Goal: Task Accomplishment & Management: Manage account settings

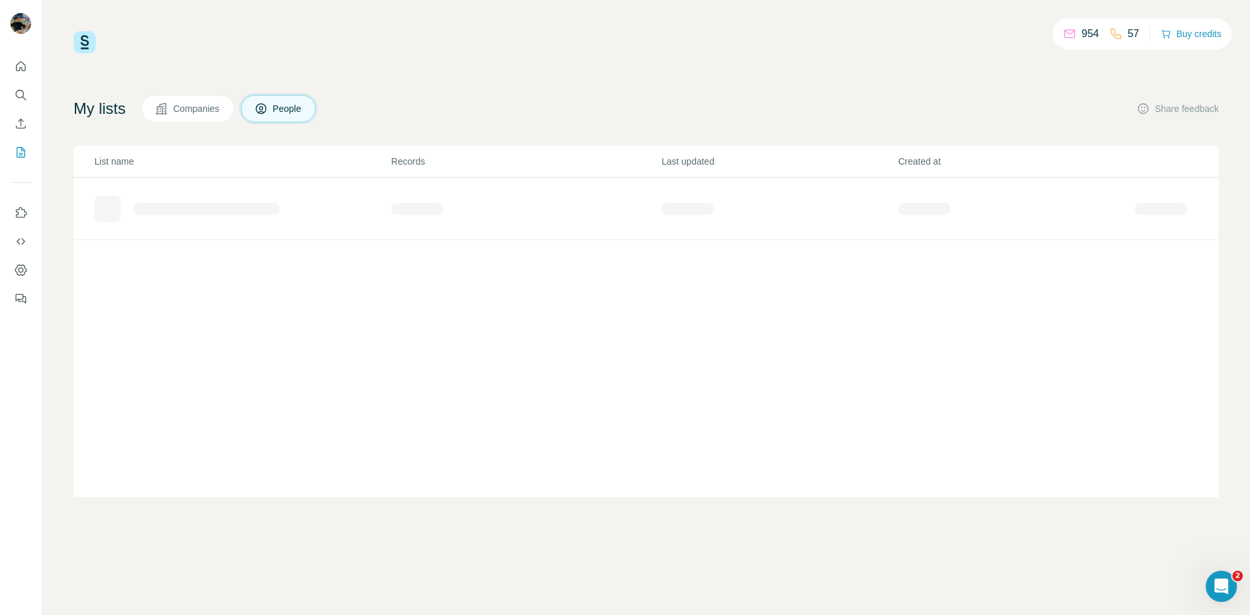
click at [422, 59] on div "954 57 Buy credits My lists Companies People Share feedback List name Records L…" at bounding box center [646, 264] width 1145 height 466
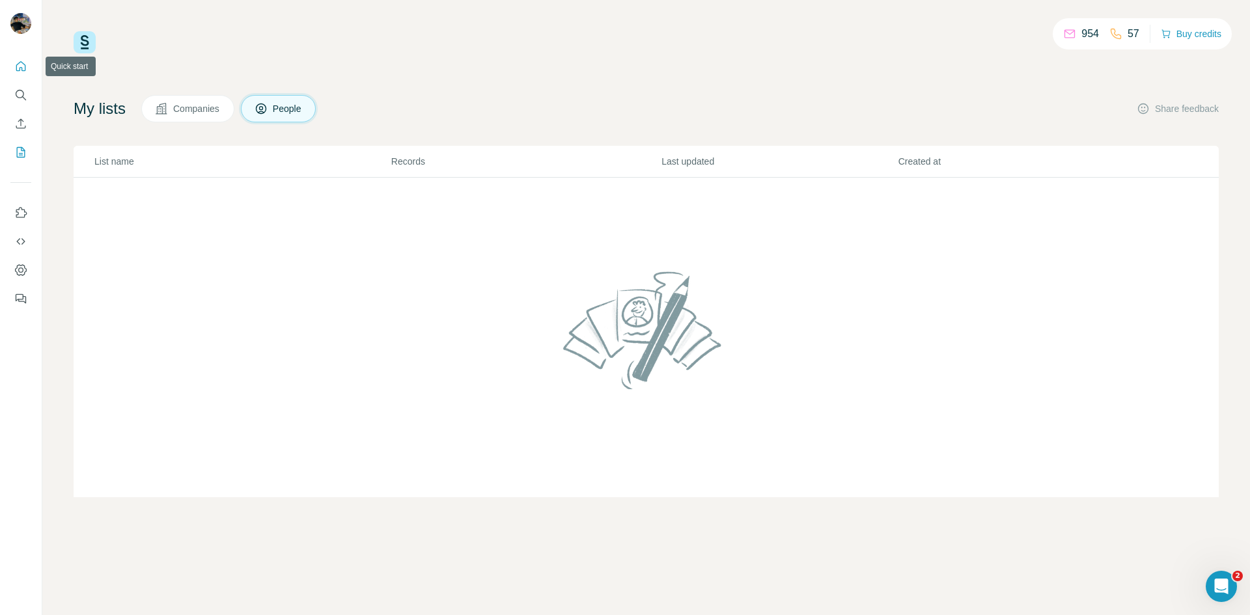
click at [24, 68] on icon "Quick start" at bounding box center [20, 66] width 13 height 13
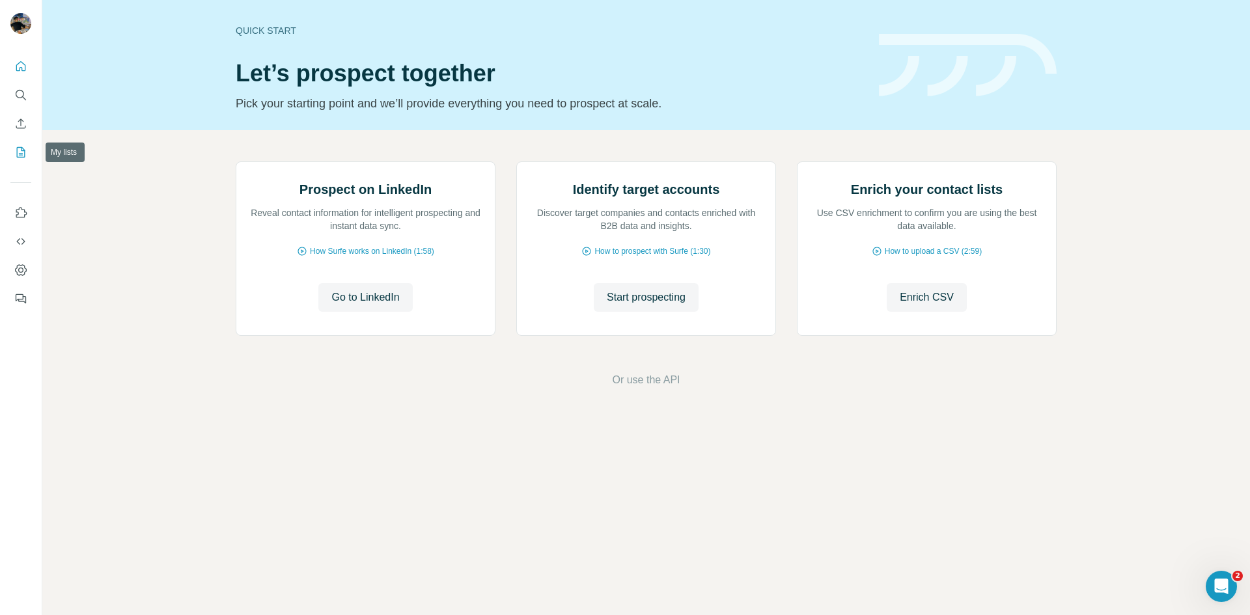
click at [22, 156] on icon "My lists" at bounding box center [20, 152] width 13 height 13
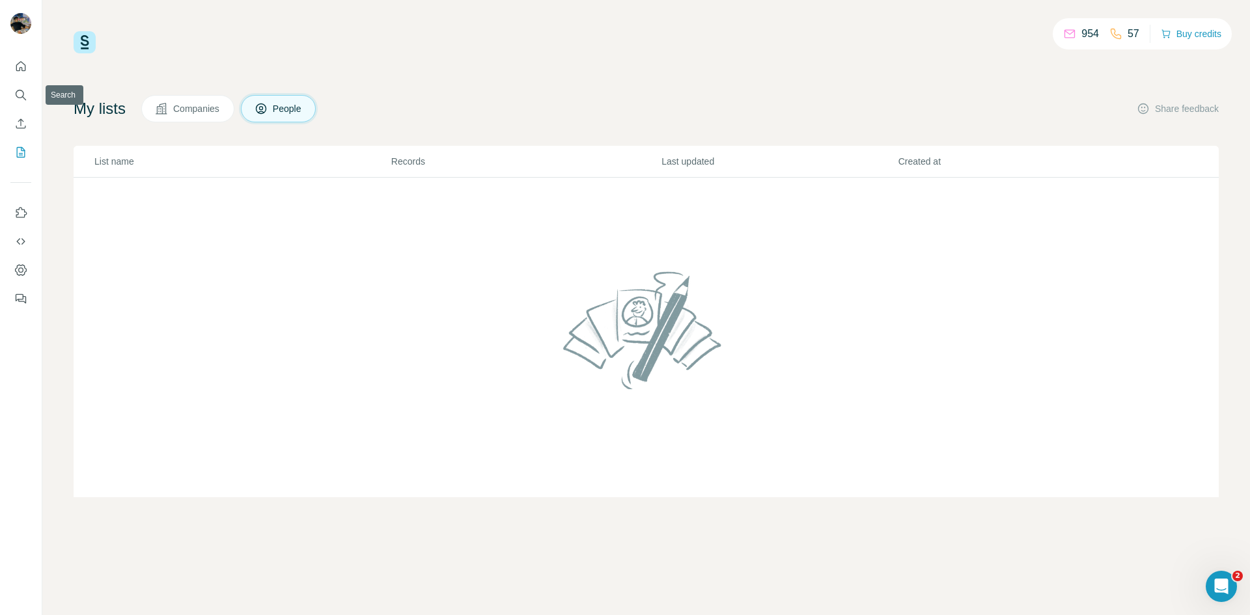
click at [21, 73] on button "Quick start" at bounding box center [20, 66] width 21 height 23
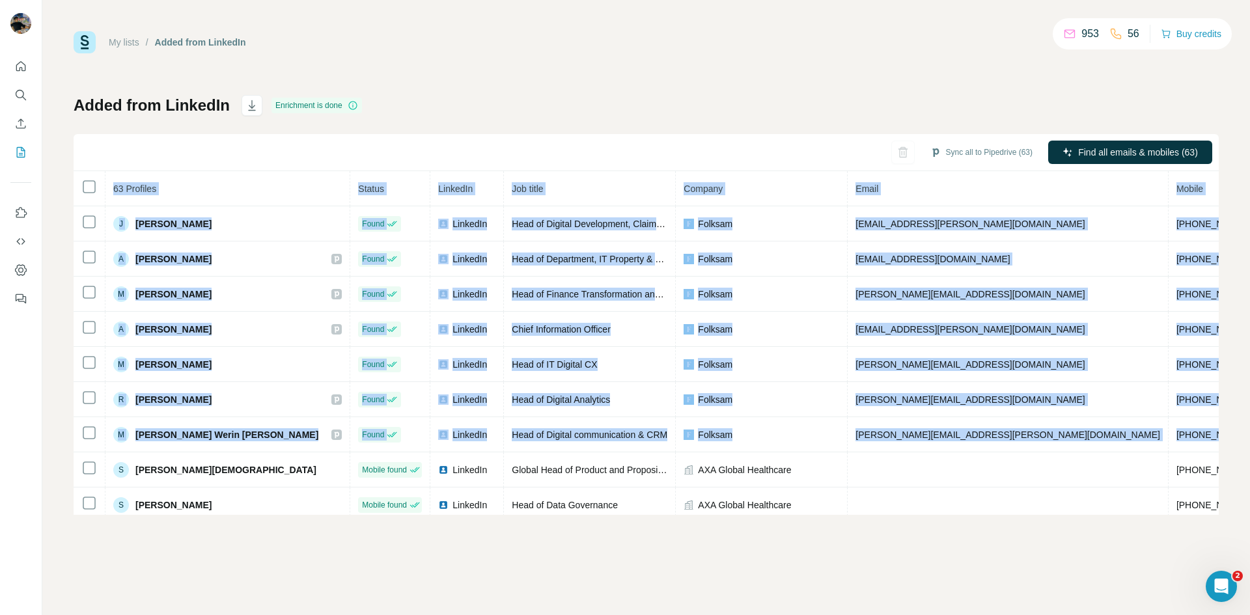
scroll to position [0, 46]
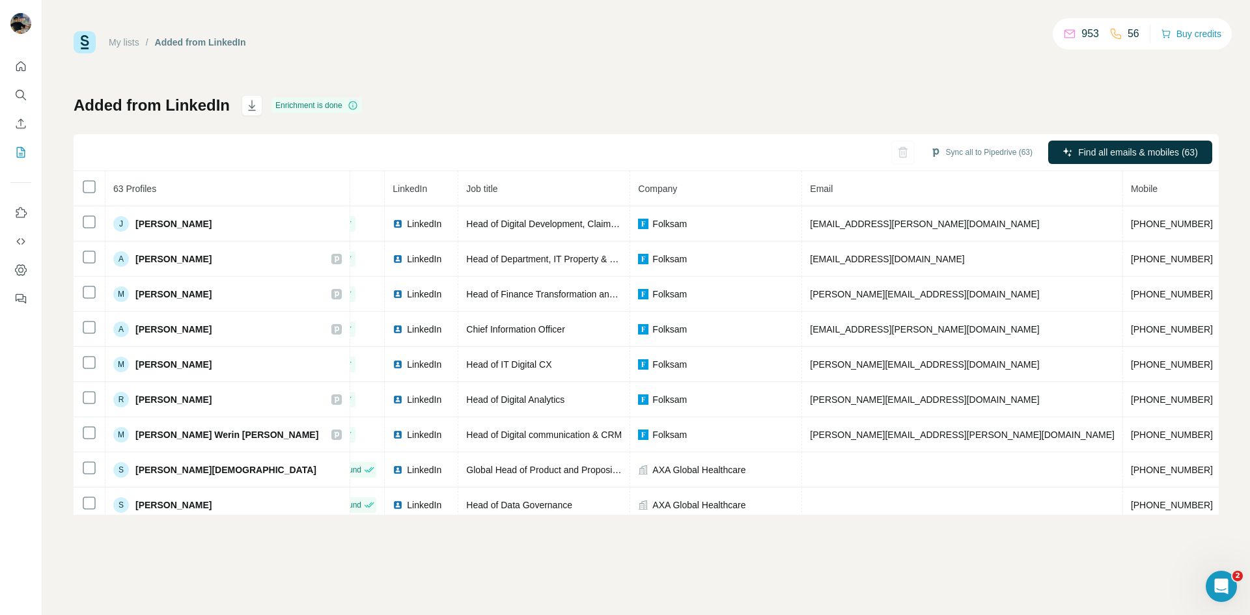
drag, startPoint x: 102, startPoint y: 185, endPoint x: 1231, endPoint y: 445, distance: 1159.2
click at [1231, 445] on div "My lists / Added from LinkedIn 953 56 Buy credits Added from LinkedIn Enrichmen…" at bounding box center [645, 307] width 1207 height 615
click at [545, 105] on div "Added from LinkedIn Enrichment is done Sync all to Pipedrive (63) Find all emai…" at bounding box center [646, 305] width 1145 height 420
click at [251, 109] on icon "button" at bounding box center [251, 105] width 13 height 13
click at [119, 43] on link "My lists" at bounding box center [124, 42] width 31 height 10
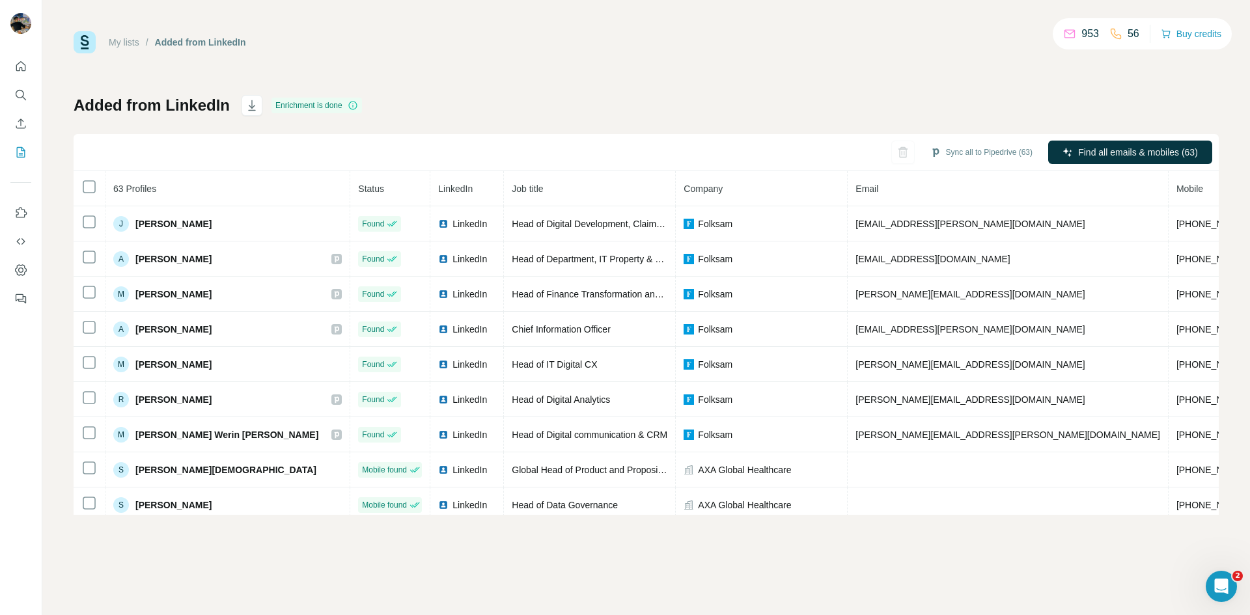
click at [893, 156] on div "Sync all to Pipedrive (63) Find all emails & mobiles (63)" at bounding box center [646, 152] width 1145 height 37
click at [430, 185] on th "LinkedIn" at bounding box center [467, 188] width 74 height 35
click at [430, 187] on th "LinkedIn" at bounding box center [467, 188] width 74 height 35
click at [351, 104] on icon at bounding box center [353, 105] width 10 height 10
click at [354, 104] on icon at bounding box center [353, 105] width 10 height 10
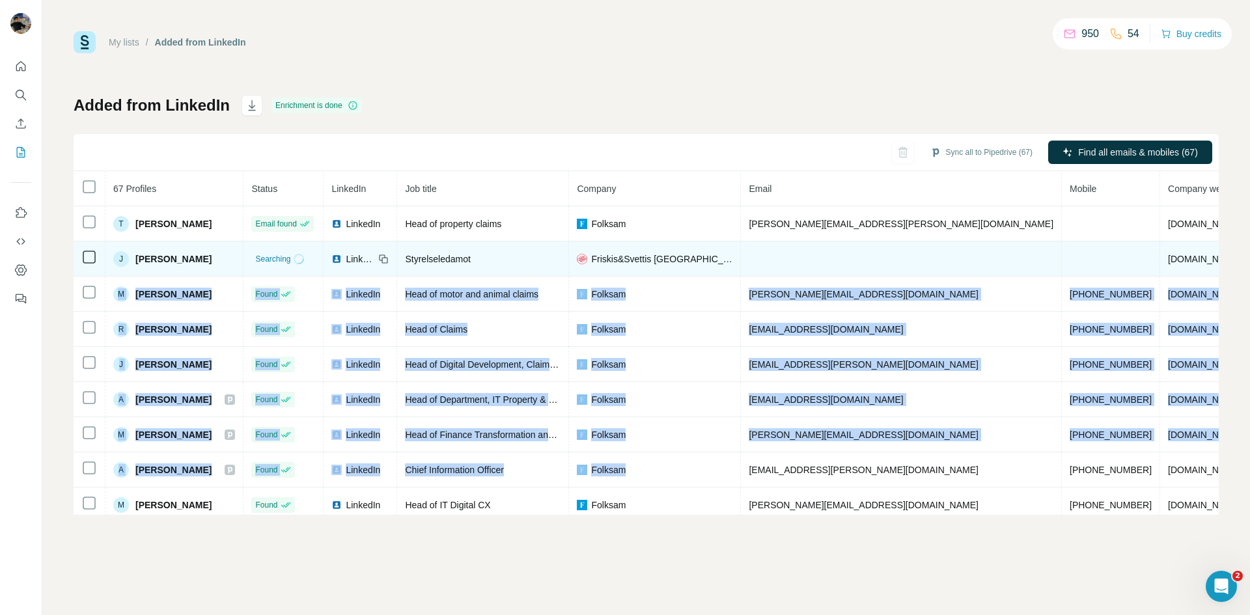
drag, startPoint x: 769, startPoint y: 471, endPoint x: 1210, endPoint y: 269, distance: 484.6
click at [1210, 269] on tbody "T Tobias Håkansson Email found LinkedIn Head of property claims Folksam tobias.…" at bounding box center [742, 381] width 1337 height 351
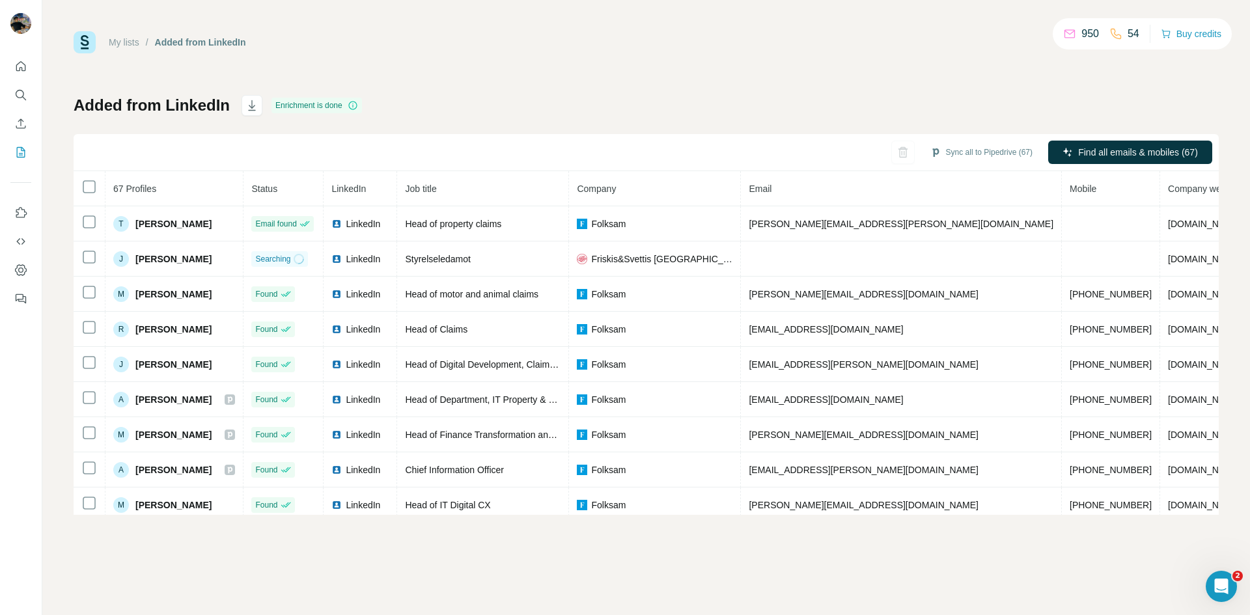
click at [609, 60] on div "My lists / Added from LinkedIn 950 54 Buy credits Added from LinkedIn Enrichmen…" at bounding box center [646, 273] width 1145 height 484
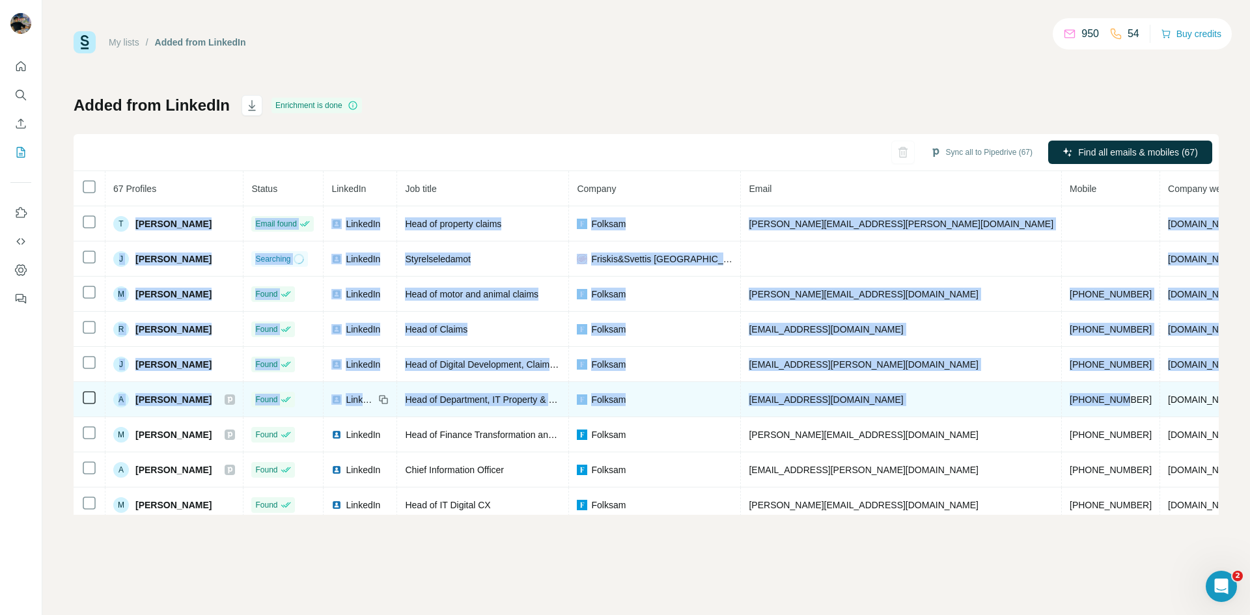
drag, startPoint x: 122, startPoint y: 208, endPoint x: 985, endPoint y: 389, distance: 881.7
click at [990, 390] on tbody "T Tobias Håkansson Email found LinkedIn Head of property claims Folksam tobias.…" at bounding box center [742, 381] width 1337 height 351
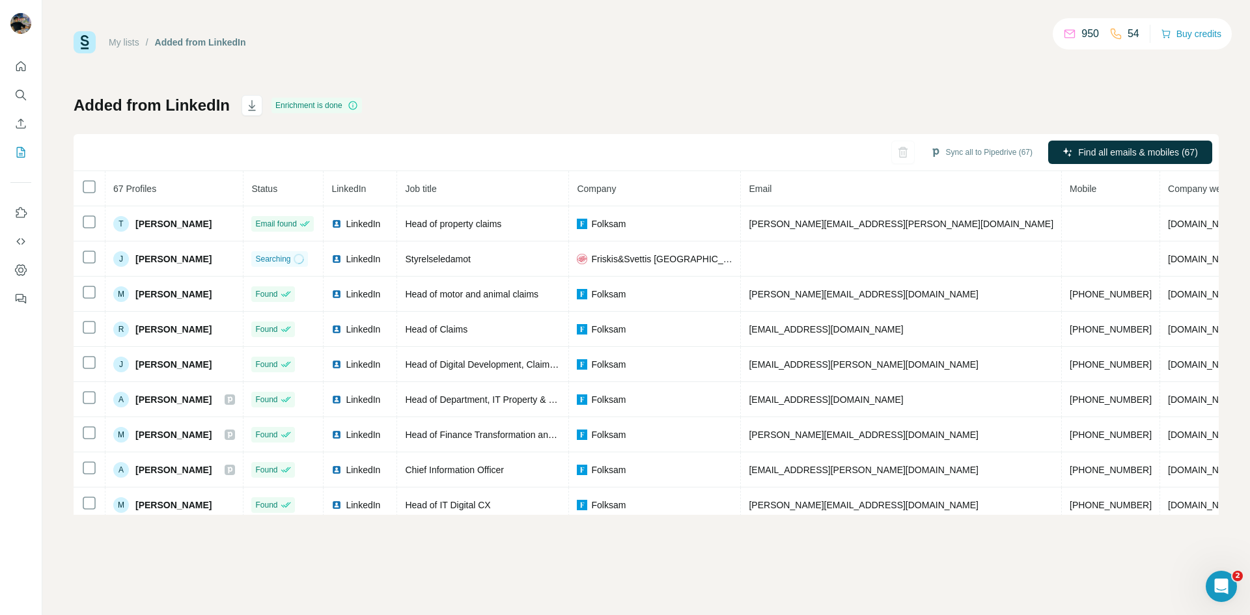
click at [105, 136] on div "Sync all to Pipedrive (67) Find all emails & mobiles (67)" at bounding box center [646, 152] width 1145 height 37
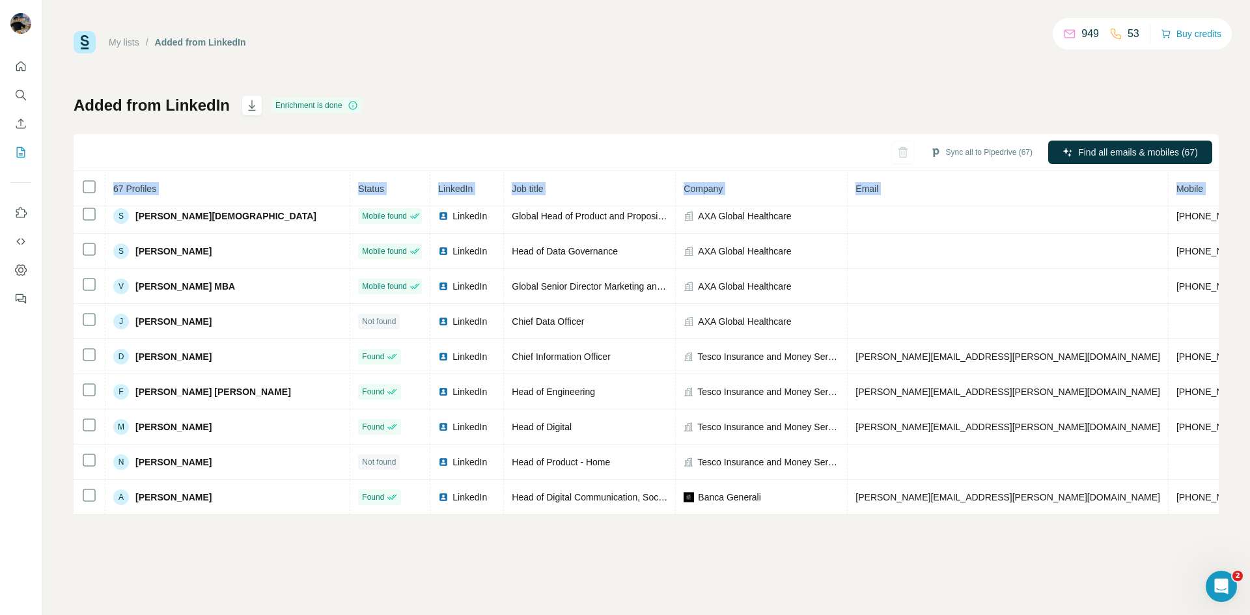
scroll to position [266, 46]
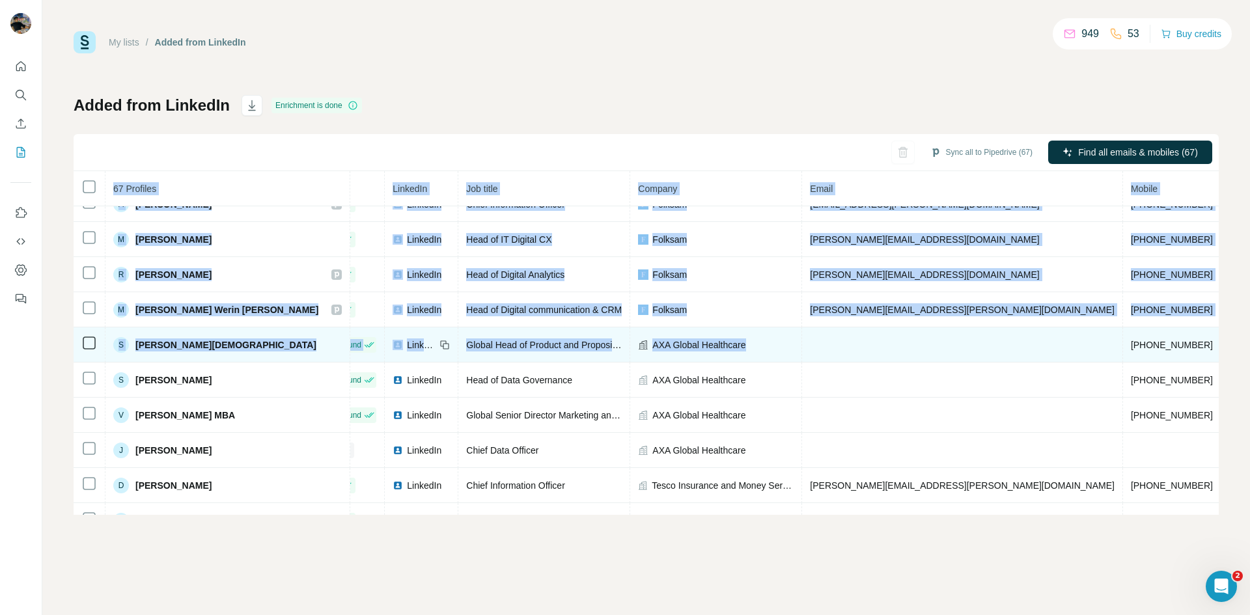
drag, startPoint x: 114, startPoint y: 178, endPoint x: 679, endPoint y: 333, distance: 586.0
click at [679, 333] on table "67 Profiles Status LinkedIn Job title Company Email Mobile Company website Land…" at bounding box center [750, 275] width 1444 height 738
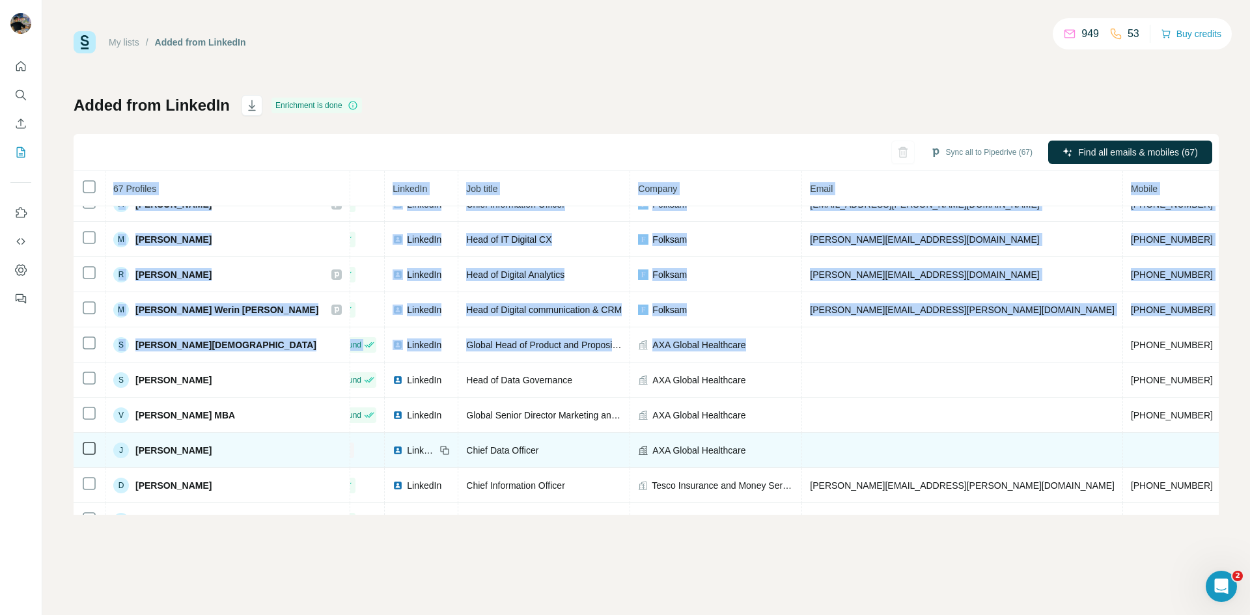
copy table "67 Profiles Status LinkedIn Job title Company Email Mobile Company website Land…"
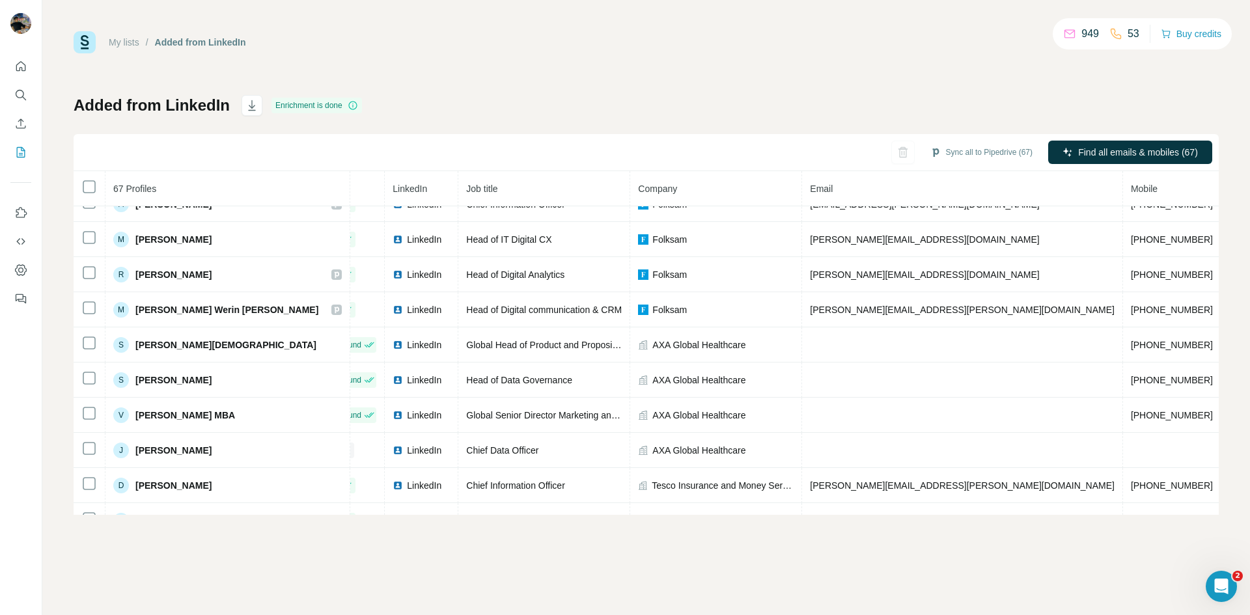
click at [380, 149] on div "Sync all to Pipedrive (67) Find all emails & mobiles (67)" at bounding box center [646, 152] width 1145 height 37
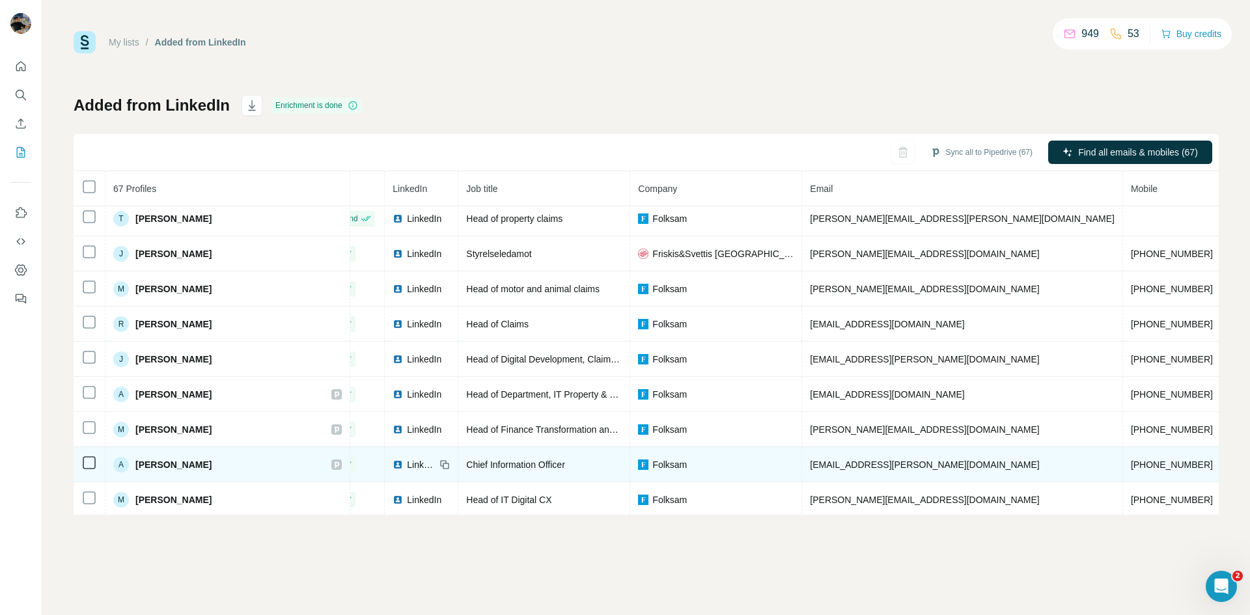
scroll to position [0, 46]
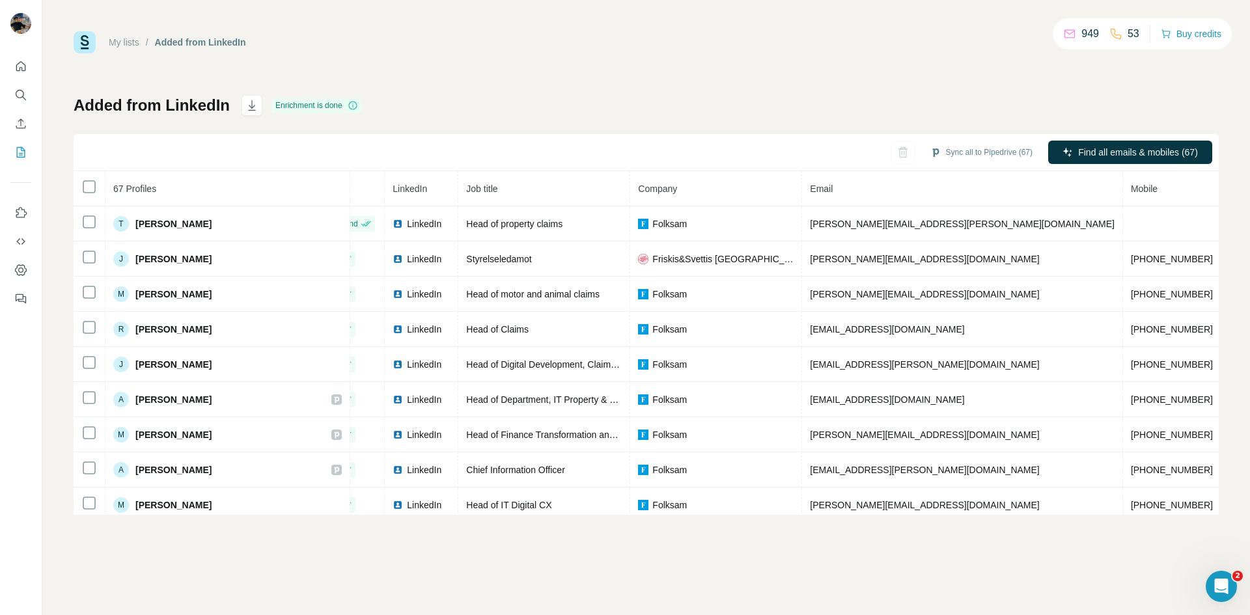
click at [379, 145] on div "Sync all to Pipedrive (67) Find all emails & mobiles (67)" at bounding box center [646, 152] width 1145 height 37
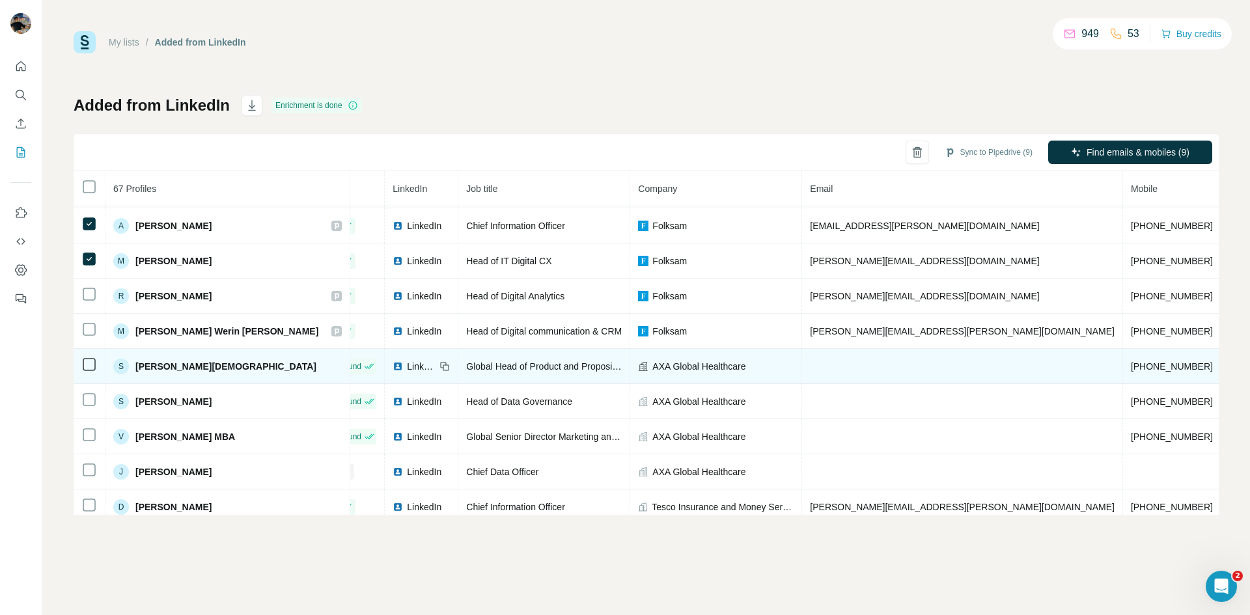
scroll to position [260, 46]
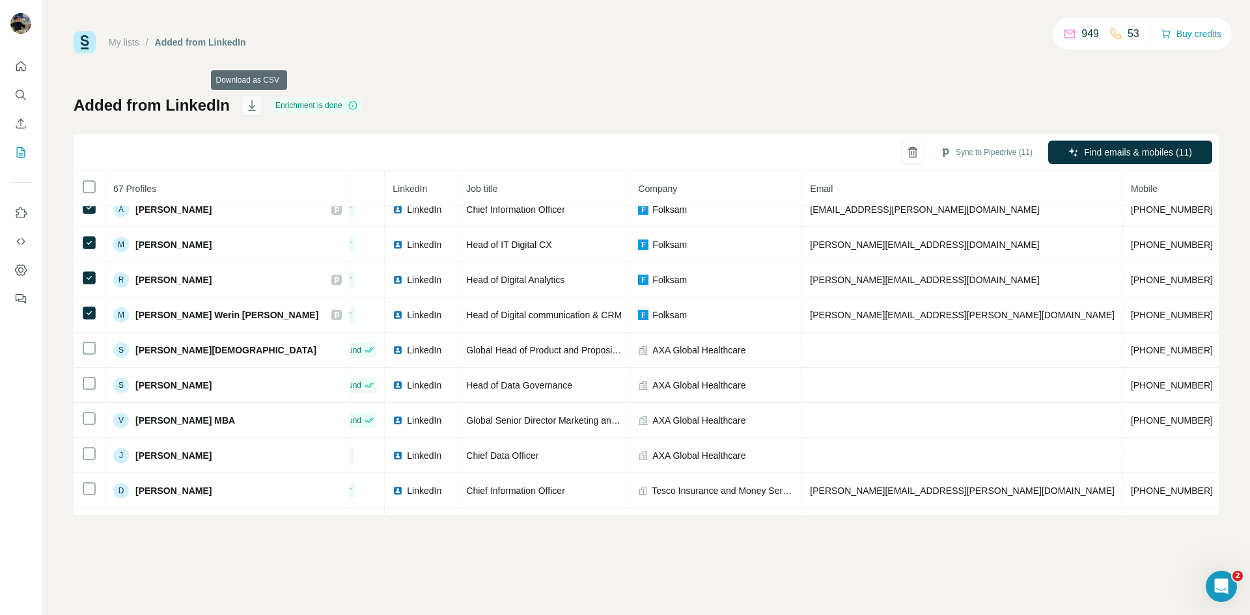
click at [251, 103] on icon "button" at bounding box center [251, 105] width 13 height 13
click at [896, 153] on icon "button" at bounding box center [902, 152] width 13 height 13
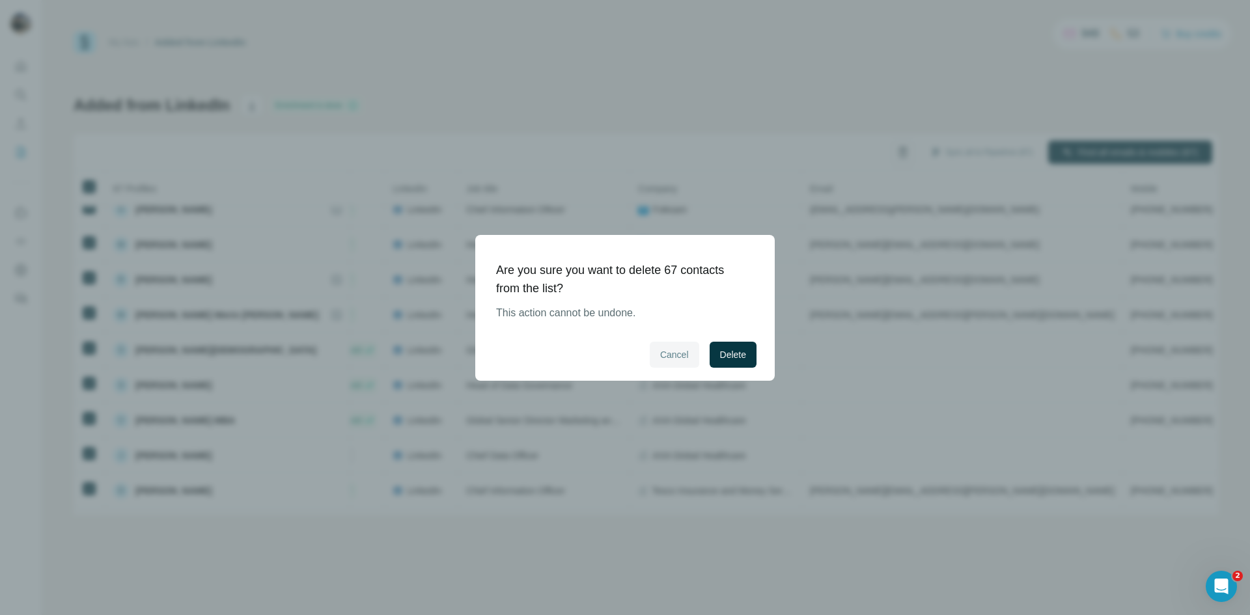
click at [667, 356] on span "Cancel" at bounding box center [674, 354] width 29 height 13
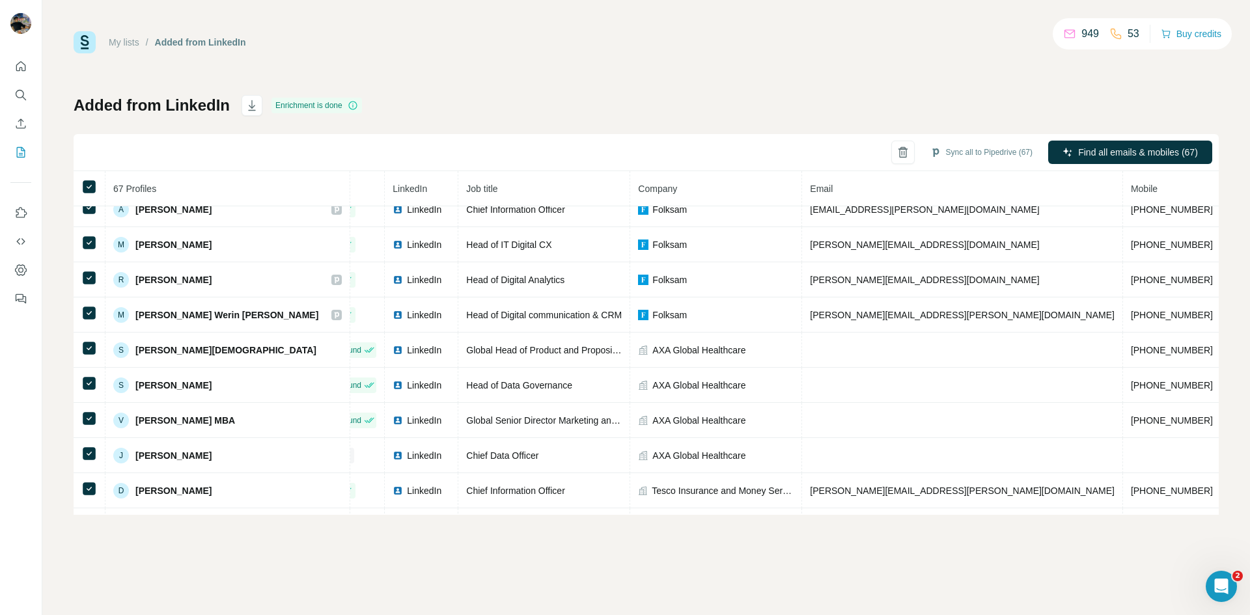
click at [491, 82] on div "My lists / Added from LinkedIn 949 53 Buy credits Added from LinkedIn Enrichmen…" at bounding box center [646, 273] width 1145 height 484
click at [311, 105] on div "Enrichment is done" at bounding box center [316, 106] width 90 height 16
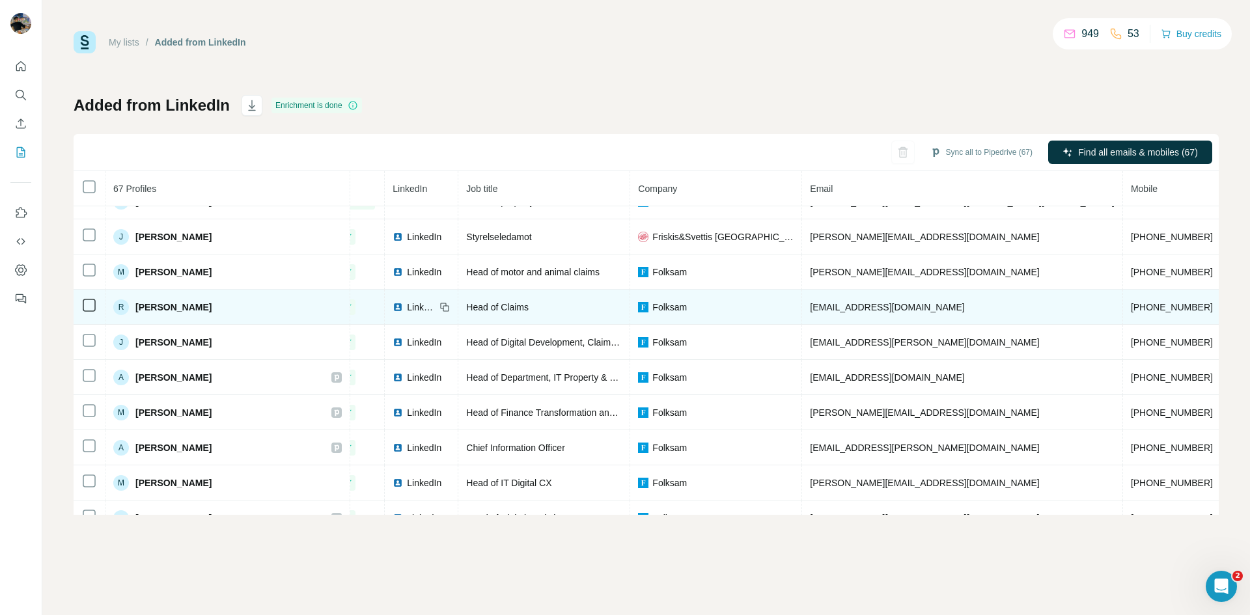
scroll to position [0, 46]
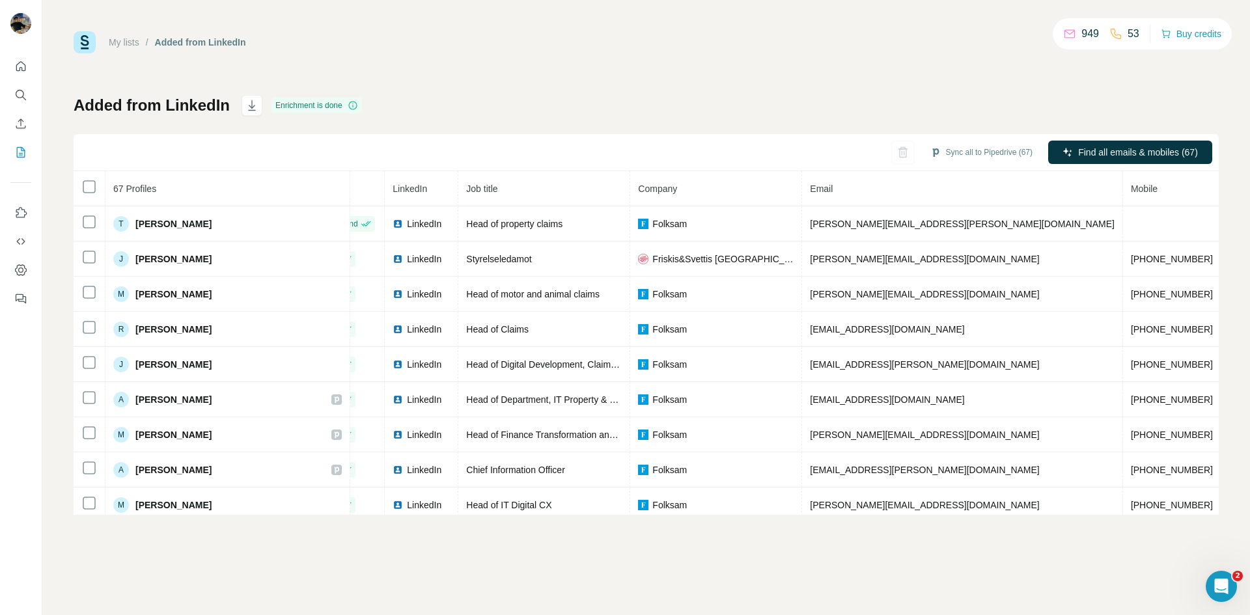
click at [130, 44] on link "My lists" at bounding box center [124, 42] width 31 height 10
click at [125, 44] on link "My lists" at bounding box center [124, 42] width 31 height 10
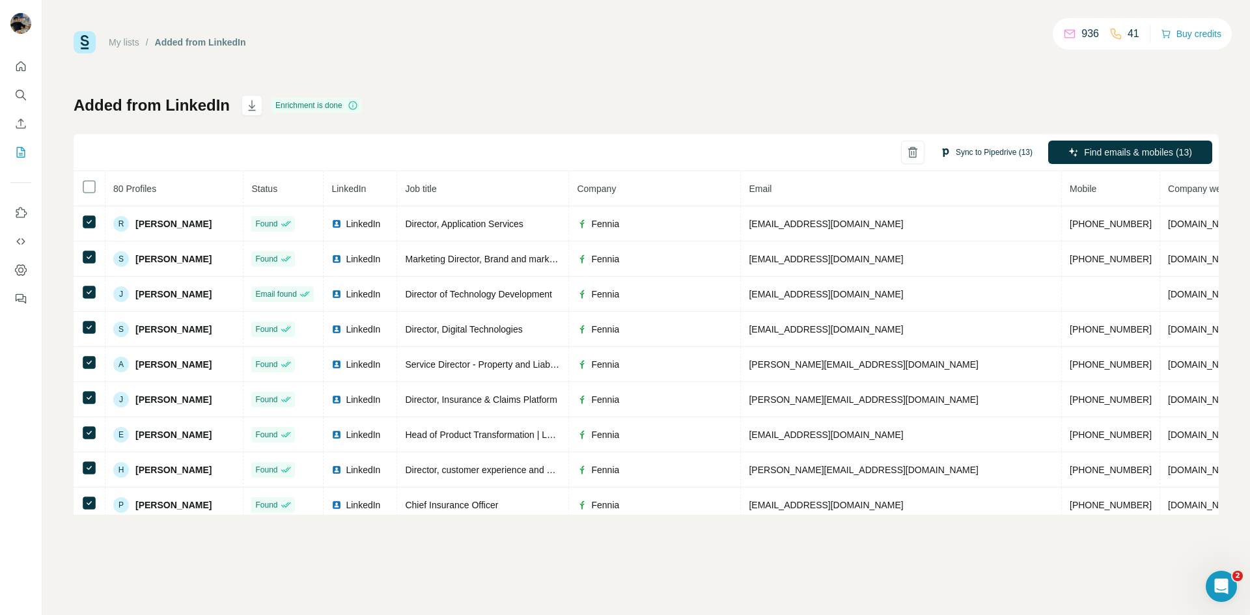
click at [968, 149] on button "Sync to Pipedrive (13)" at bounding box center [986, 153] width 111 height 20
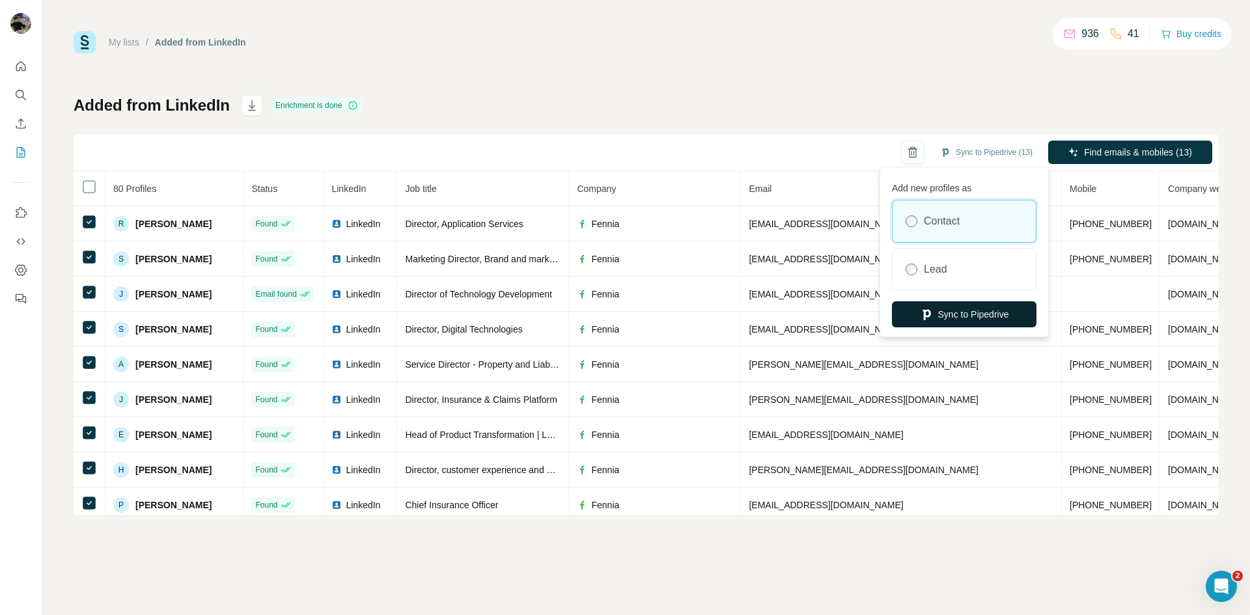
click at [946, 311] on button "Sync to Pipedrive" at bounding box center [964, 314] width 144 height 26
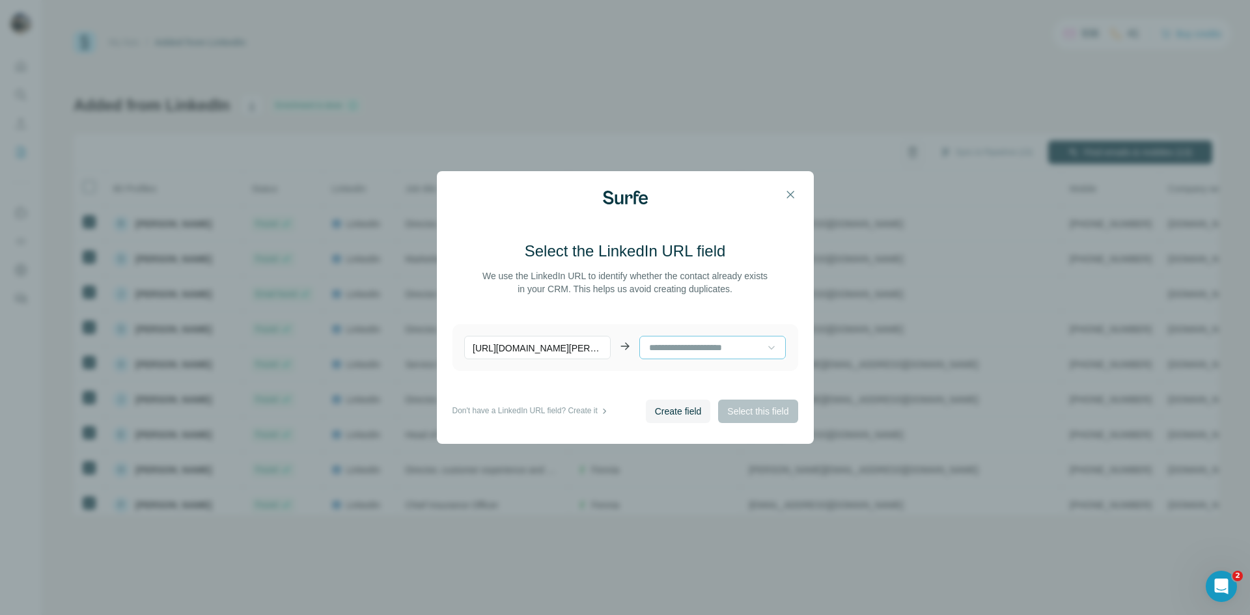
click at [765, 345] on icon at bounding box center [771, 347] width 13 height 13
click at [574, 351] on p "https://www.linkedin.com/in/david-maurice-chevalier/" at bounding box center [537, 347] width 146 height 23
click at [670, 407] on span "Create field" at bounding box center [678, 411] width 47 height 13
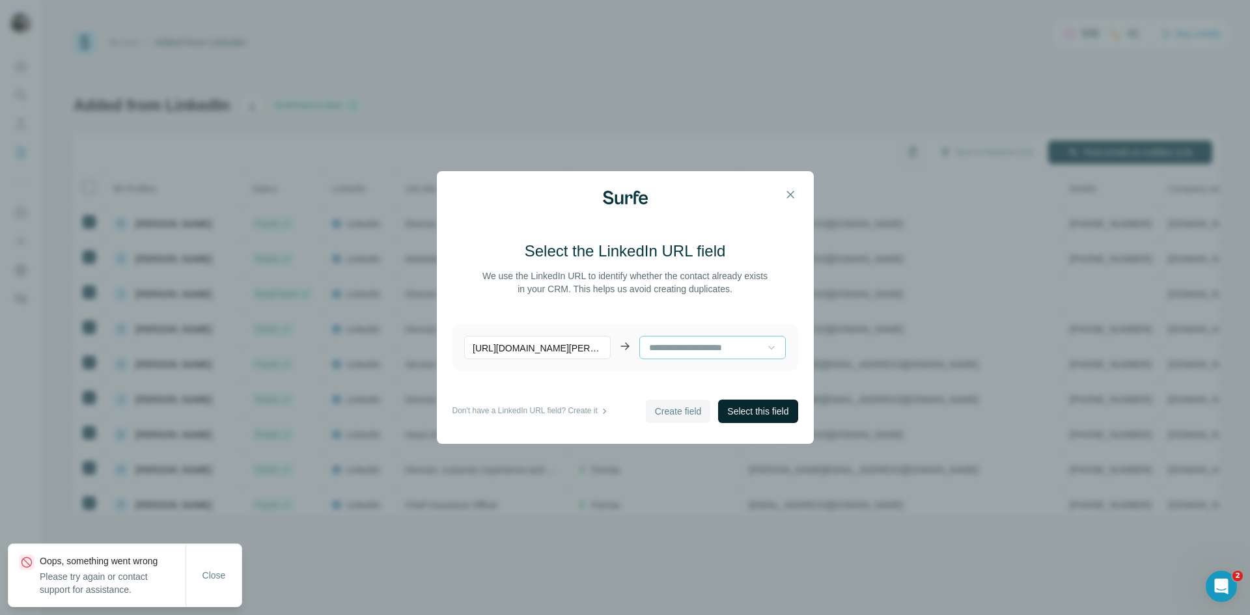
click at [745, 413] on span "Select this field" at bounding box center [757, 411] width 61 height 13
click at [793, 196] on icon "button" at bounding box center [790, 194] width 13 height 13
click at [793, 196] on th "Email" at bounding box center [901, 188] width 321 height 35
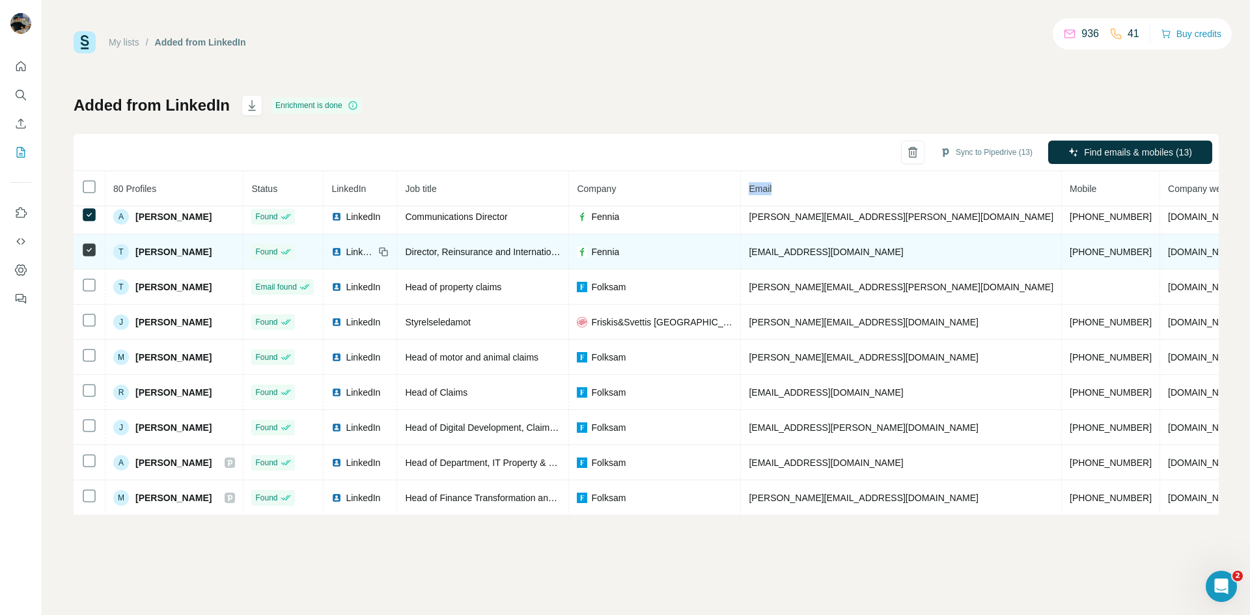
scroll to position [394, 0]
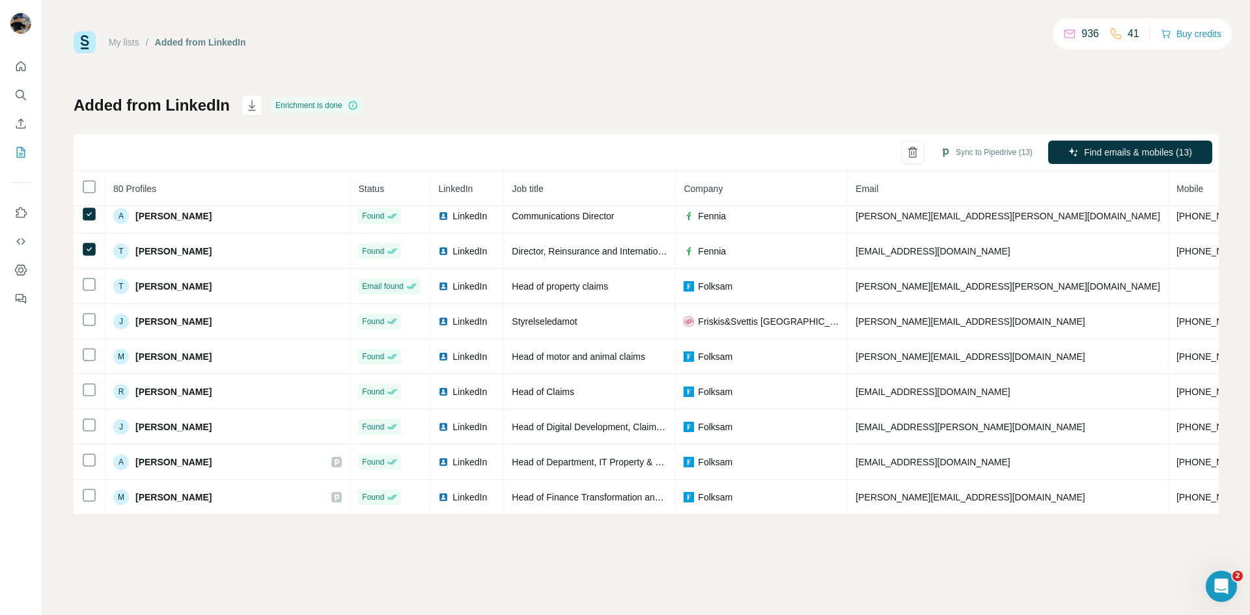
click at [965, 111] on div "Added from LinkedIn Enrichment is done Sync to Pipedrive (13) Find emails & mob…" at bounding box center [646, 305] width 1145 height 420
click at [984, 144] on button "Sync to Pipedrive (13)" at bounding box center [986, 153] width 111 height 20
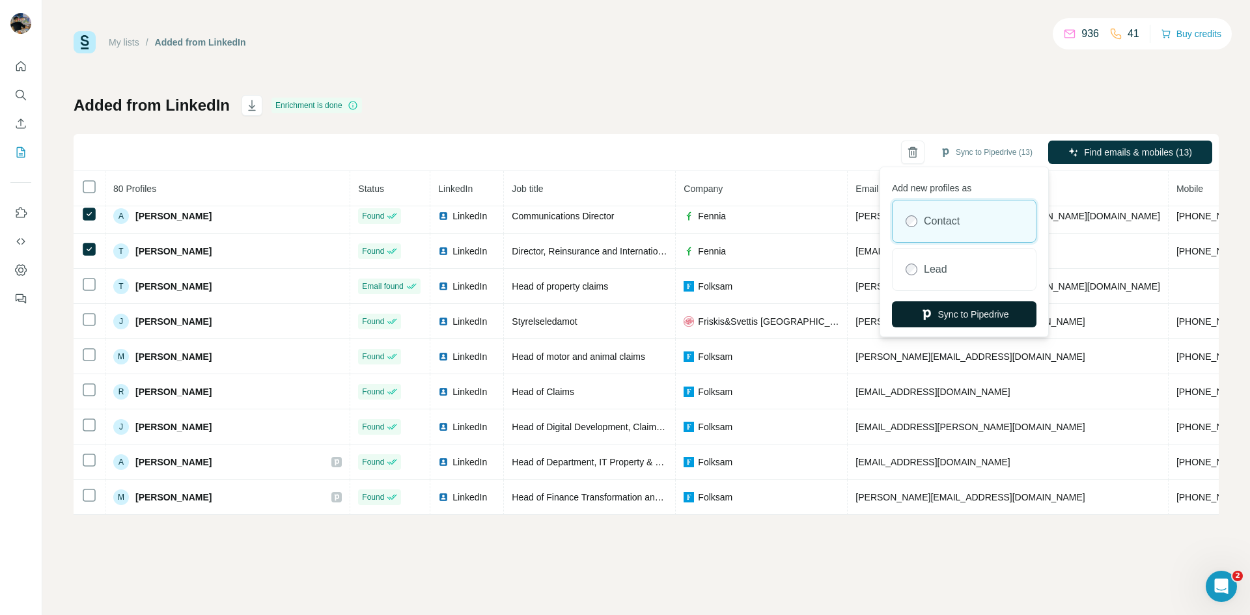
click at [957, 304] on button "Sync to Pipedrive" at bounding box center [964, 314] width 144 height 26
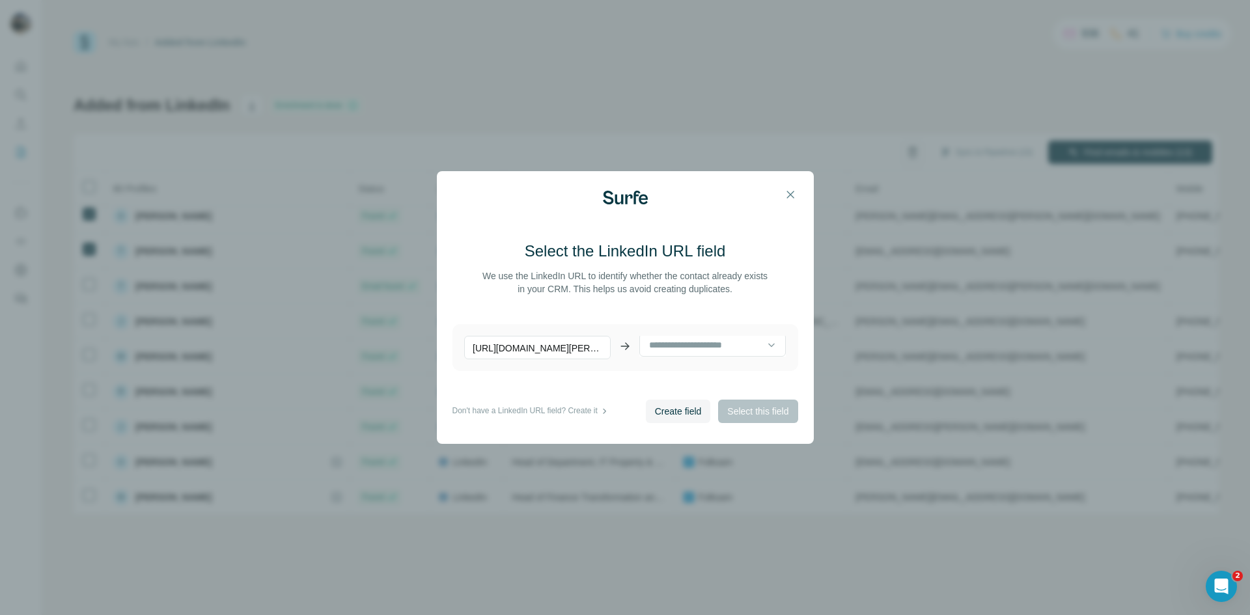
scroll to position [0, 0]
click at [767, 347] on icon at bounding box center [771, 347] width 13 height 13
click at [719, 368] on div "No results. Let's try again!" at bounding box center [707, 380] width 130 height 31
click at [793, 187] on button "button" at bounding box center [790, 195] width 26 height 26
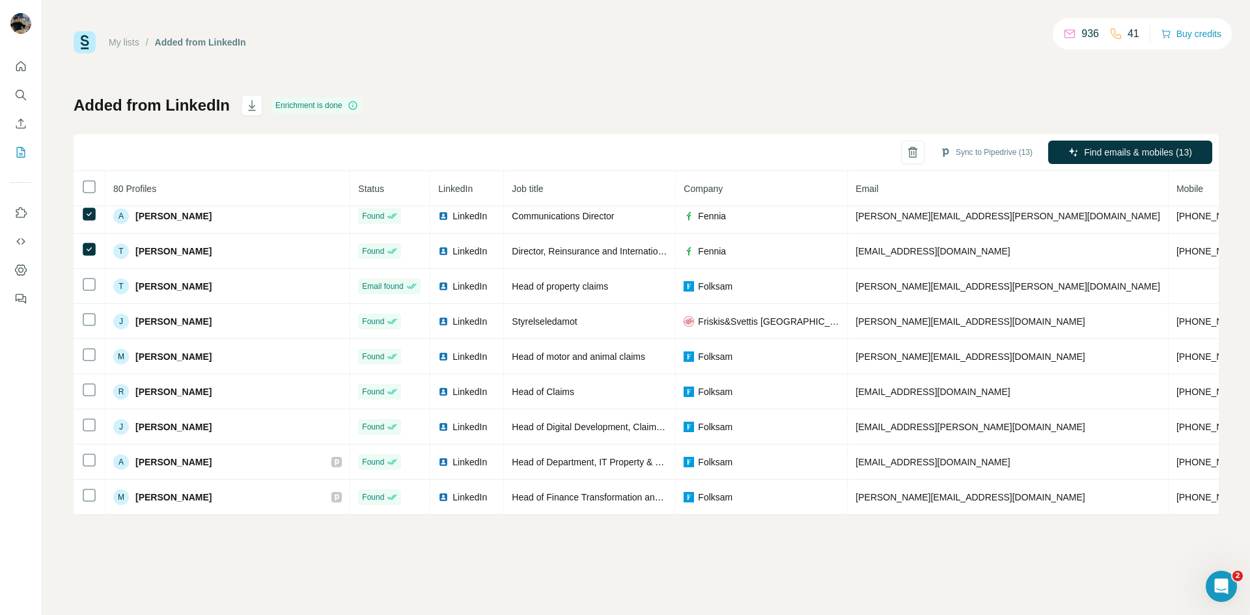
drag, startPoint x: 94, startPoint y: 221, endPoint x: 592, endPoint y: 62, distance: 522.4
click at [592, 62] on div "My lists / Added from LinkedIn 936 41 Buy credits Added from LinkedIn Enrichmen…" at bounding box center [646, 273] width 1145 height 484
click at [1182, 252] on label at bounding box center [1186, 250] width 23 height 13
click at [1183, 252] on div at bounding box center [1181, 250] width 10 height 10
click at [610, 7] on div "My lists / Added from LinkedIn 936 41 Buy credits Added from LinkedIn Enrichmen…" at bounding box center [645, 307] width 1207 height 615
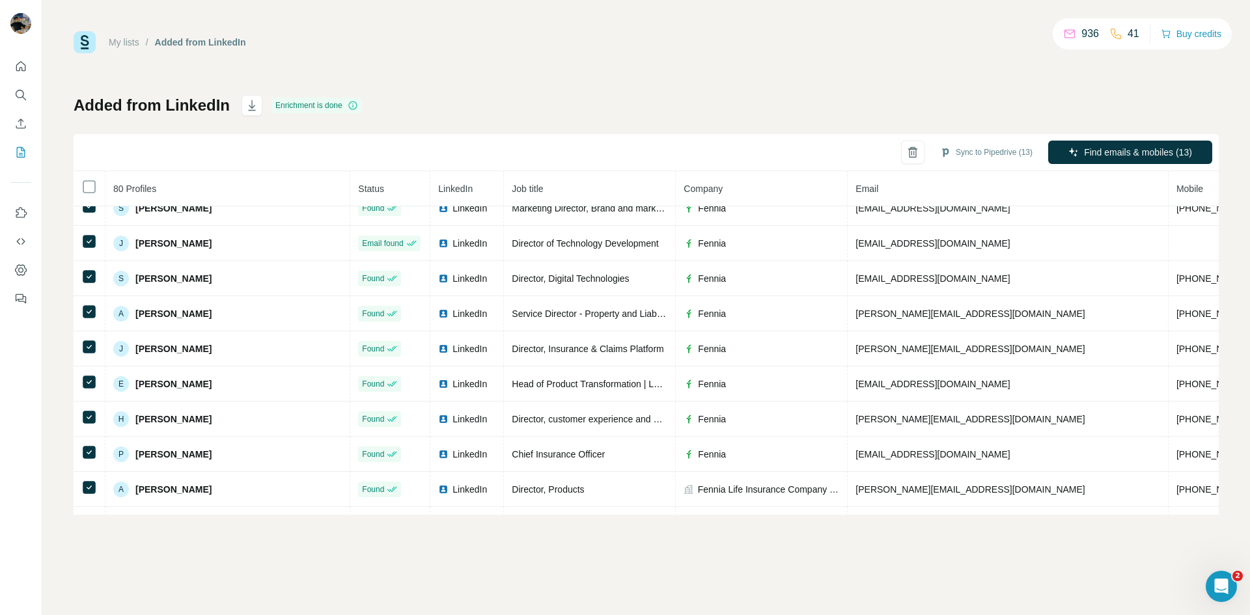
scroll to position [4, 0]
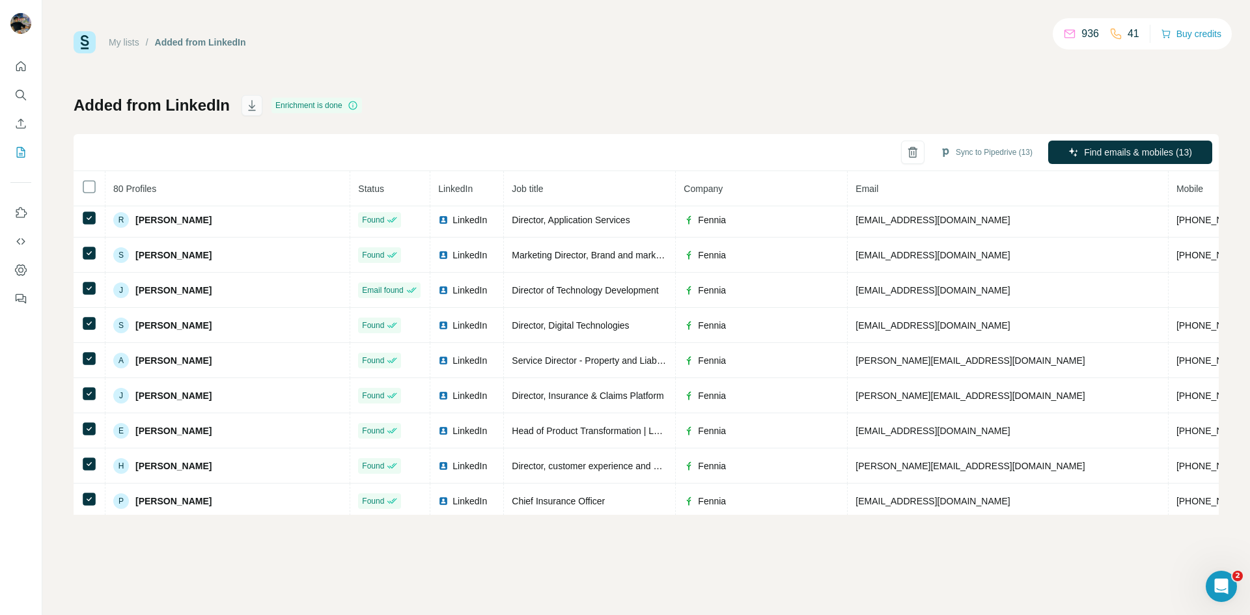
click at [249, 105] on icon "button" at bounding box center [251, 105] width 13 height 13
click at [15, 70] on icon "Quick start" at bounding box center [20, 66] width 13 height 13
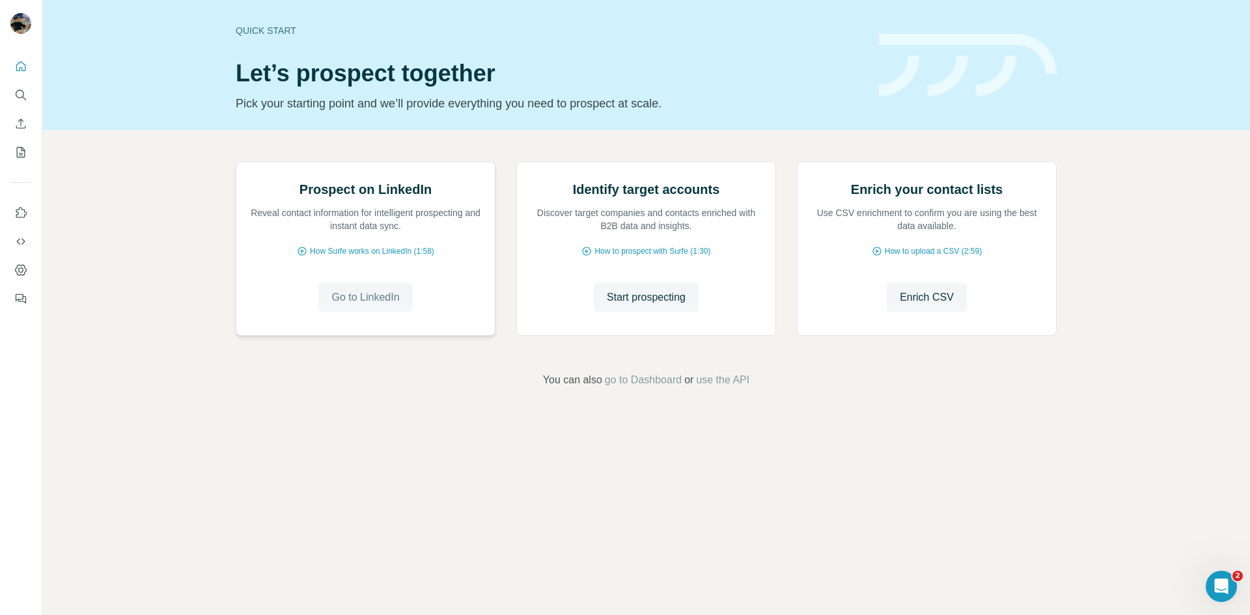
click at [362, 305] on span "Go to LinkedIn" at bounding box center [365, 298] width 68 height 16
click at [25, 269] on icon "Dashboard" at bounding box center [21, 269] width 12 height 11
click at [25, 64] on icon "Quick start" at bounding box center [20, 66] width 13 height 13
click at [23, 91] on icon "Search" at bounding box center [20, 95] width 13 height 13
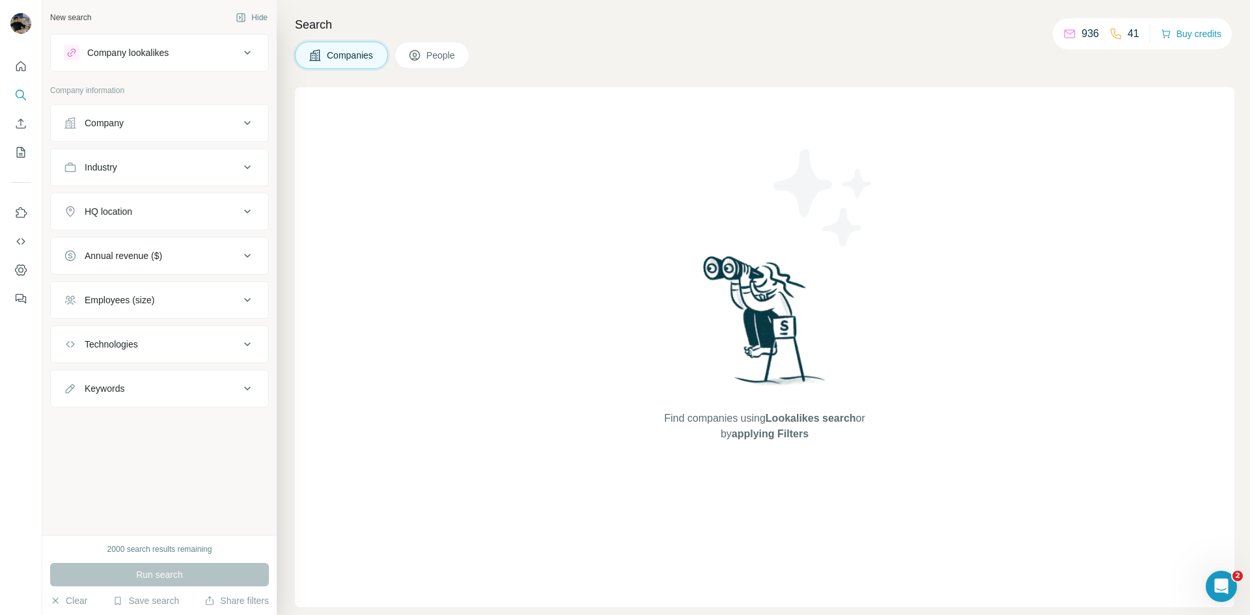
click at [437, 54] on span "People" at bounding box center [441, 55] width 30 height 13
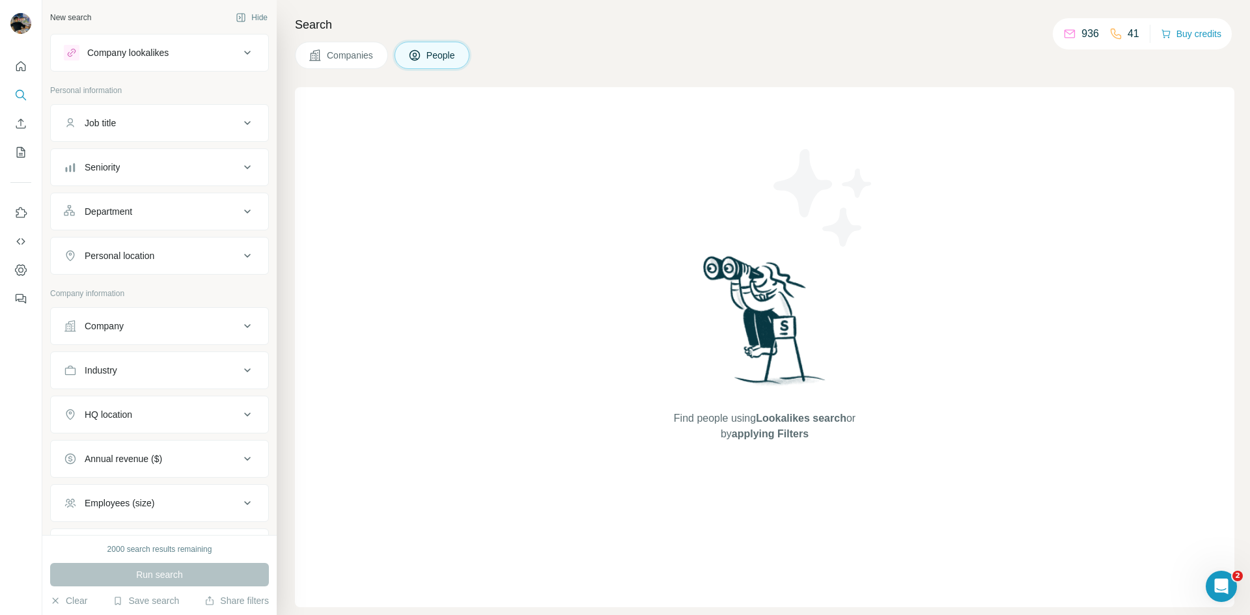
click at [179, 49] on div "Company lookalikes" at bounding box center [152, 53] width 176 height 16
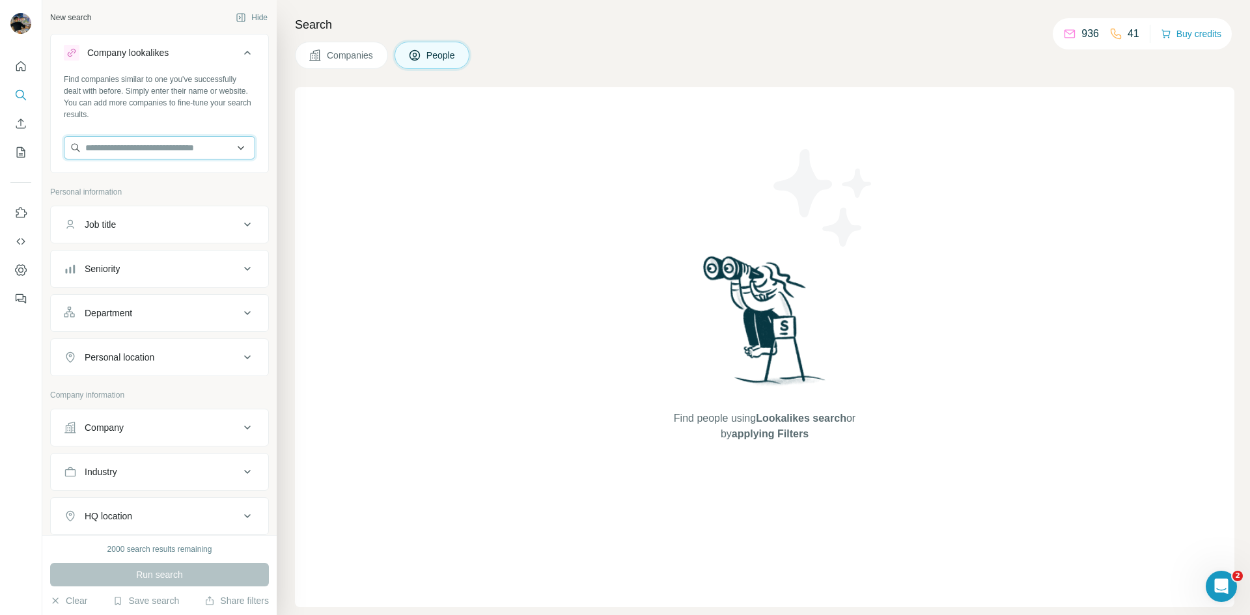
click at [226, 143] on input "text" at bounding box center [159, 147] width 191 height 23
click at [236, 148] on input "text" at bounding box center [159, 147] width 191 height 23
click at [340, 61] on span "Companies" at bounding box center [351, 55] width 48 height 13
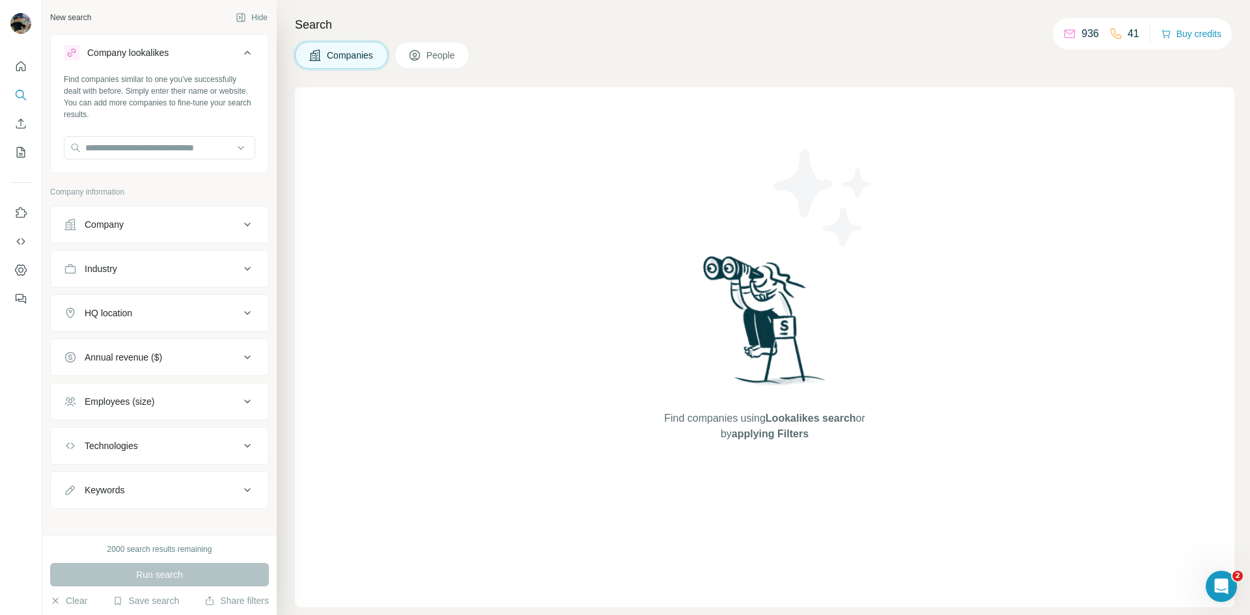
click at [426, 55] on body "New search Hide Company lookalikes Find companies similar to one you've success…" at bounding box center [625, 356] width 1250 height 713
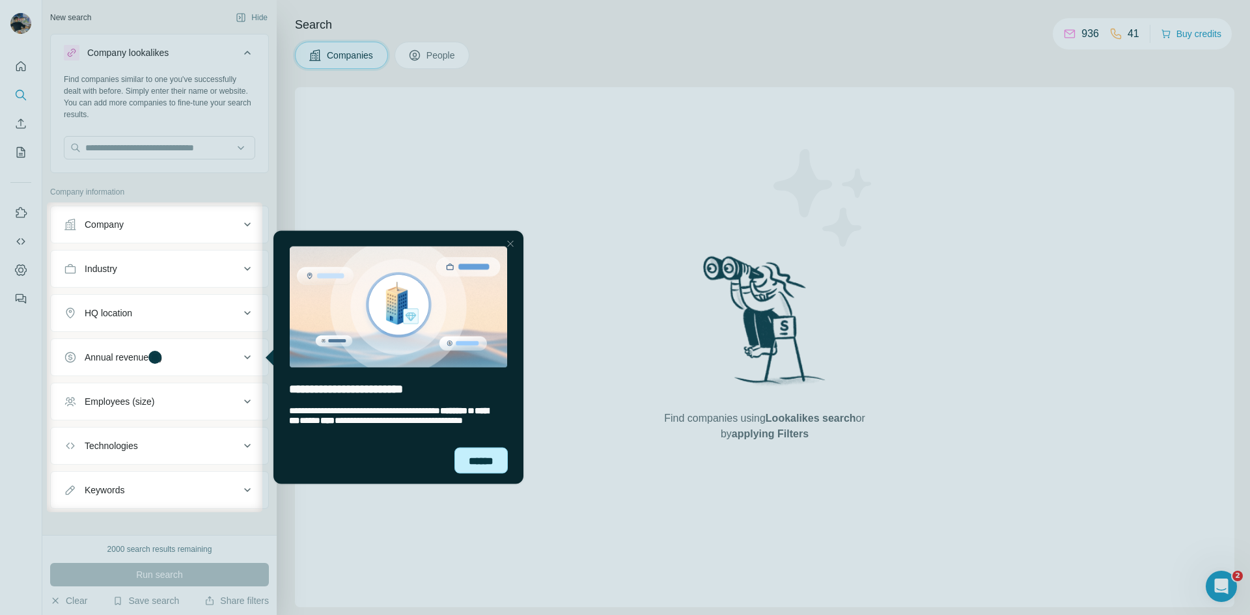
click at [474, 457] on div "******" at bounding box center [480, 460] width 53 height 26
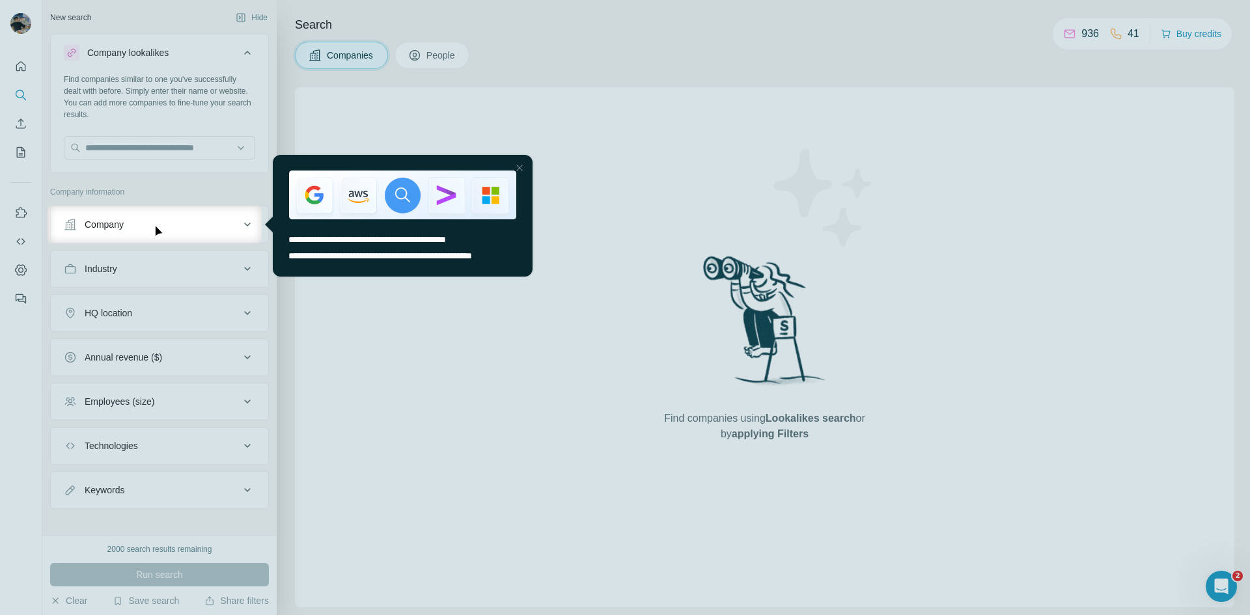
click at [526, 165] on div at bounding box center [520, 168] width 16 height 16
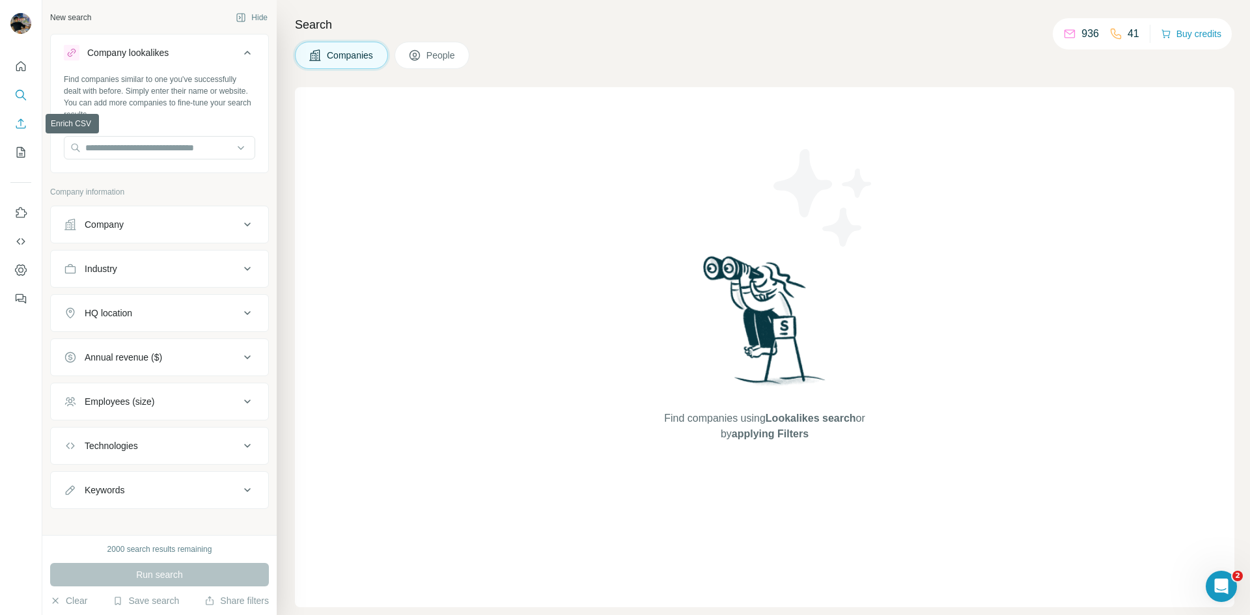
click at [25, 126] on icon "Enrich CSV" at bounding box center [21, 123] width 10 height 10
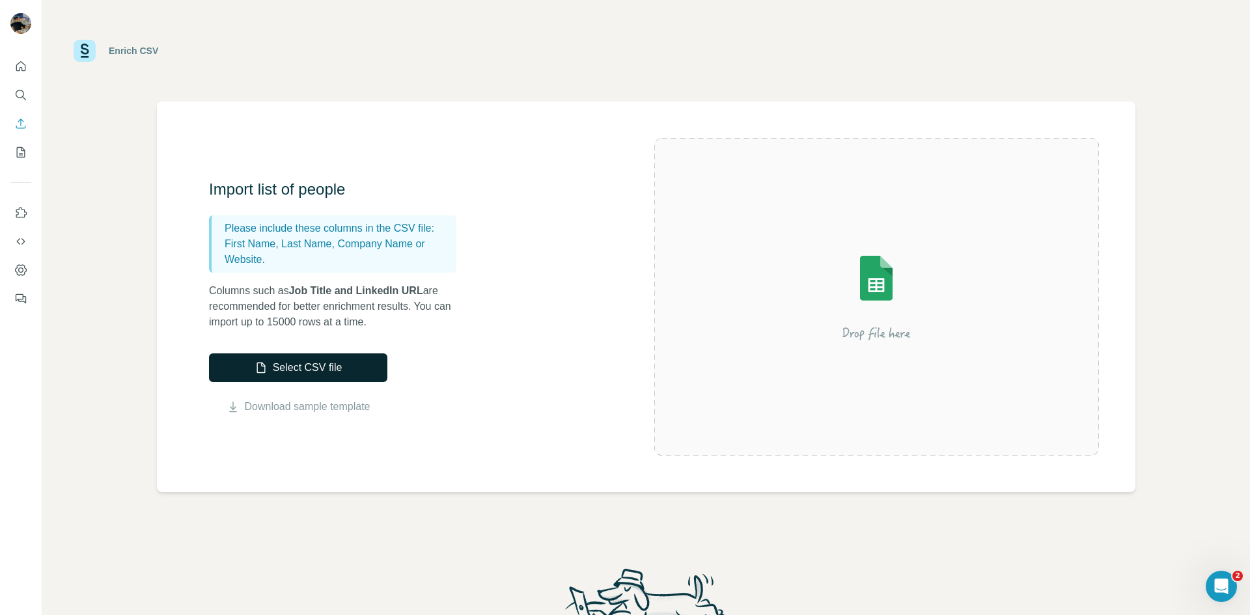
click at [245, 360] on button "Select CSV file" at bounding box center [298, 367] width 178 height 29
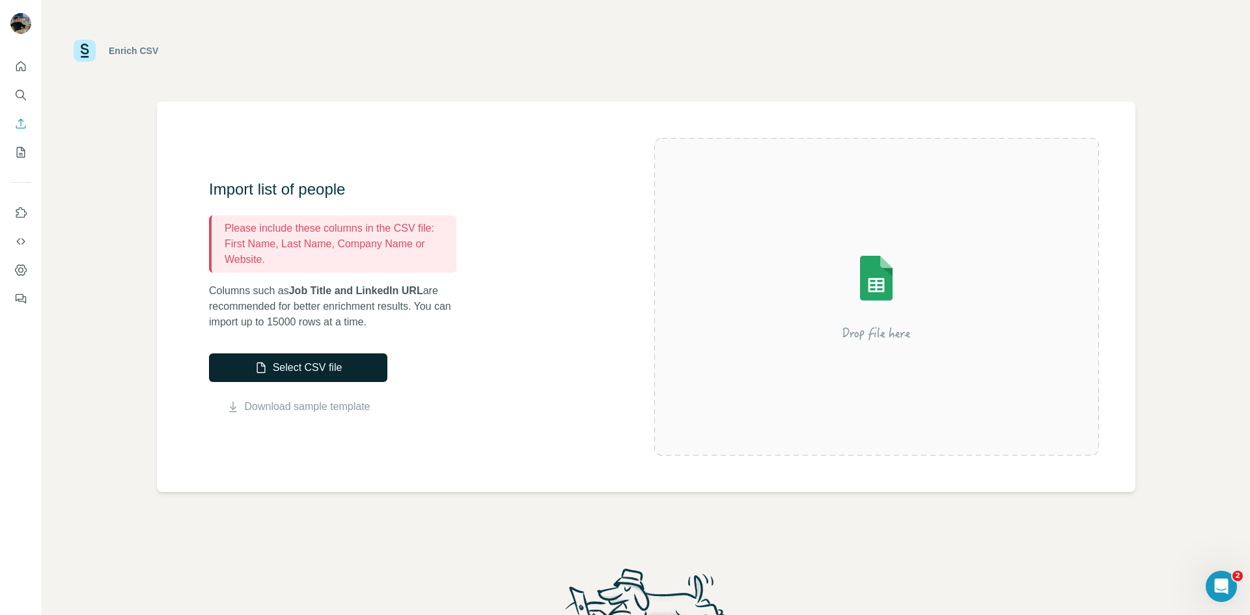
click at [298, 369] on button "Select CSV file" at bounding box center [298, 367] width 178 height 29
click at [287, 400] on link "Download sample template" at bounding box center [308, 407] width 126 height 16
click at [277, 366] on button "Select CSV file" at bounding box center [298, 367] width 178 height 29
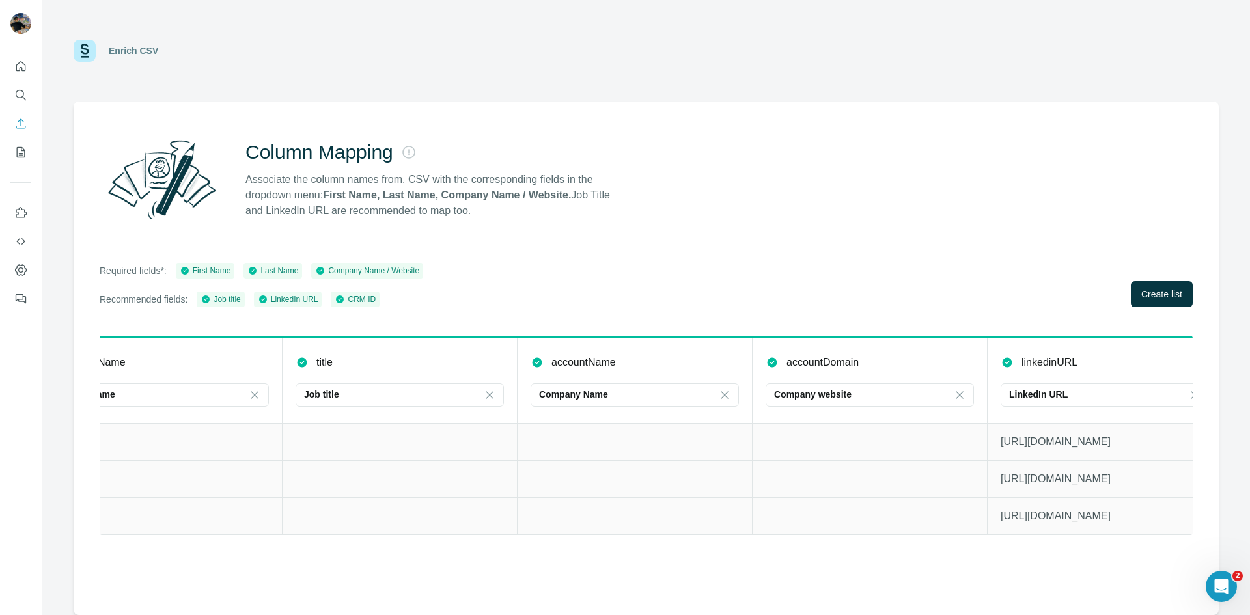
scroll to position [0, 553]
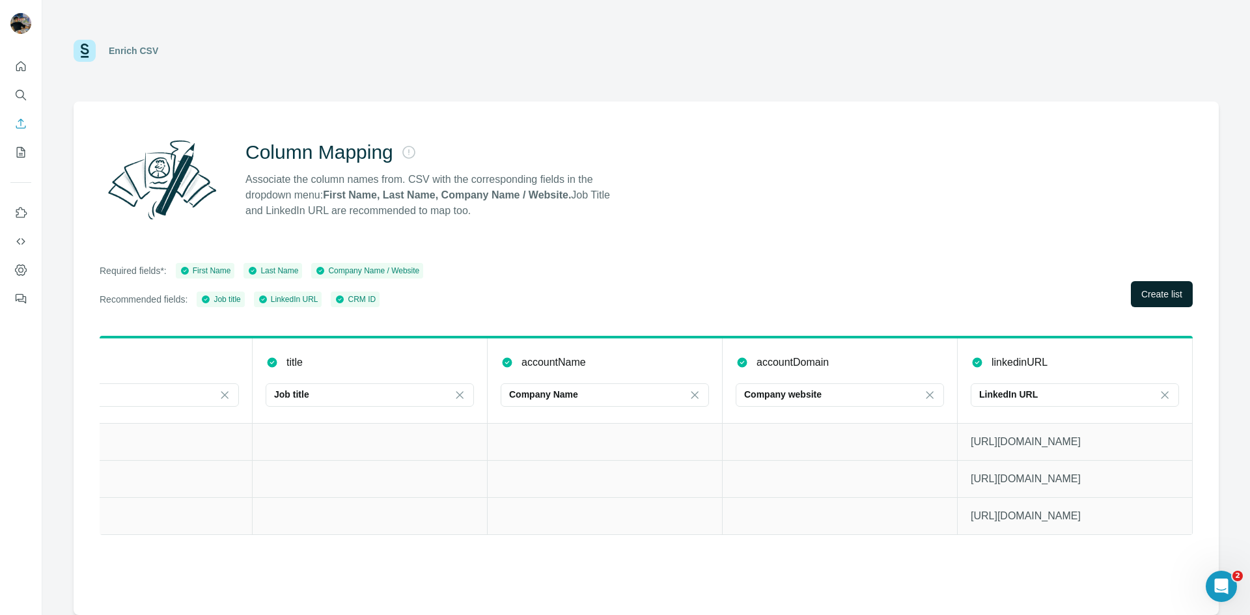
click at [1131, 294] on button "Create list" at bounding box center [1162, 294] width 62 height 26
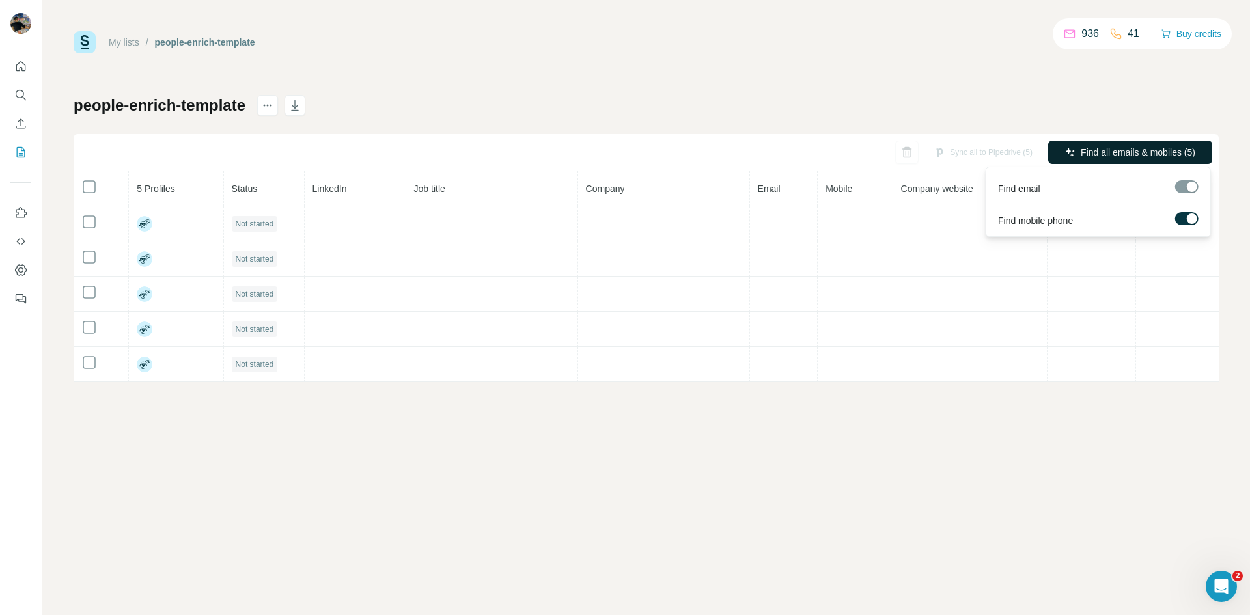
click at [1145, 141] on button "Find all emails & mobiles (5)" at bounding box center [1130, 152] width 164 height 23
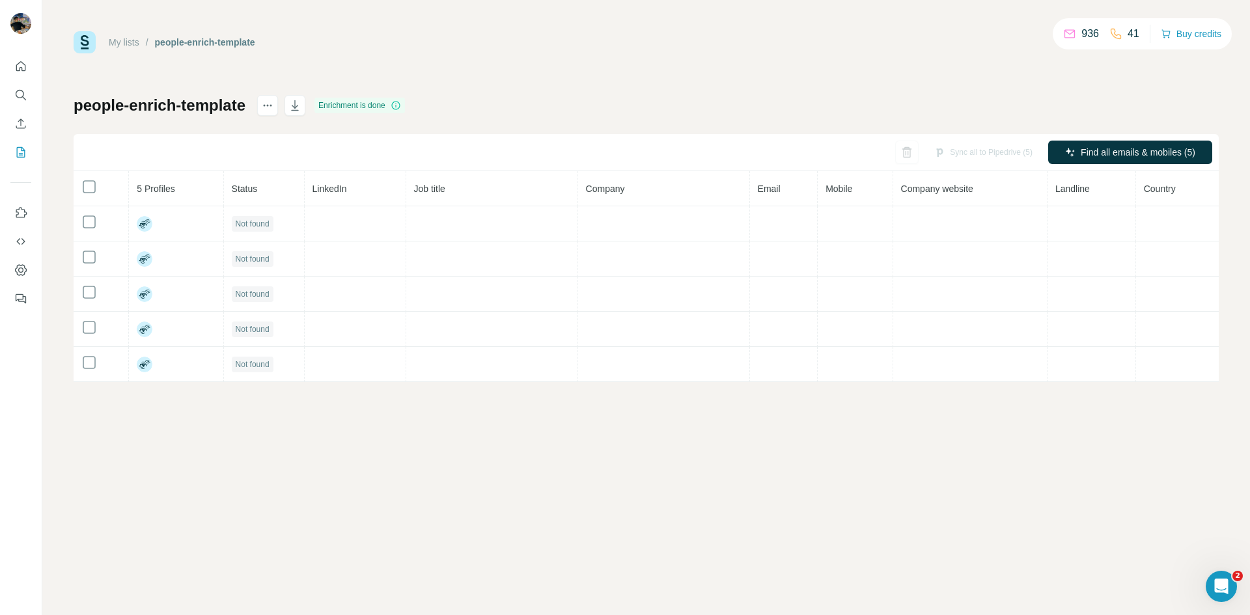
click at [322, 190] on span "LinkedIn" at bounding box center [329, 189] width 34 height 10
click at [139, 44] on link "My lists" at bounding box center [124, 42] width 31 height 10
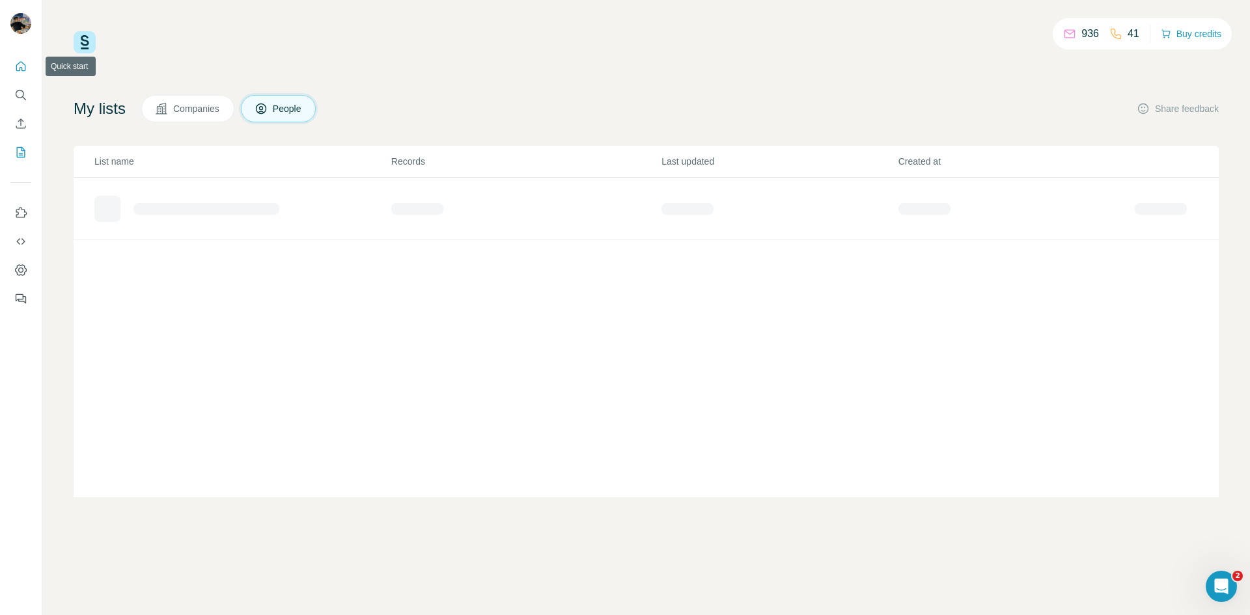
click at [18, 56] on button "Quick start" at bounding box center [20, 66] width 21 height 23
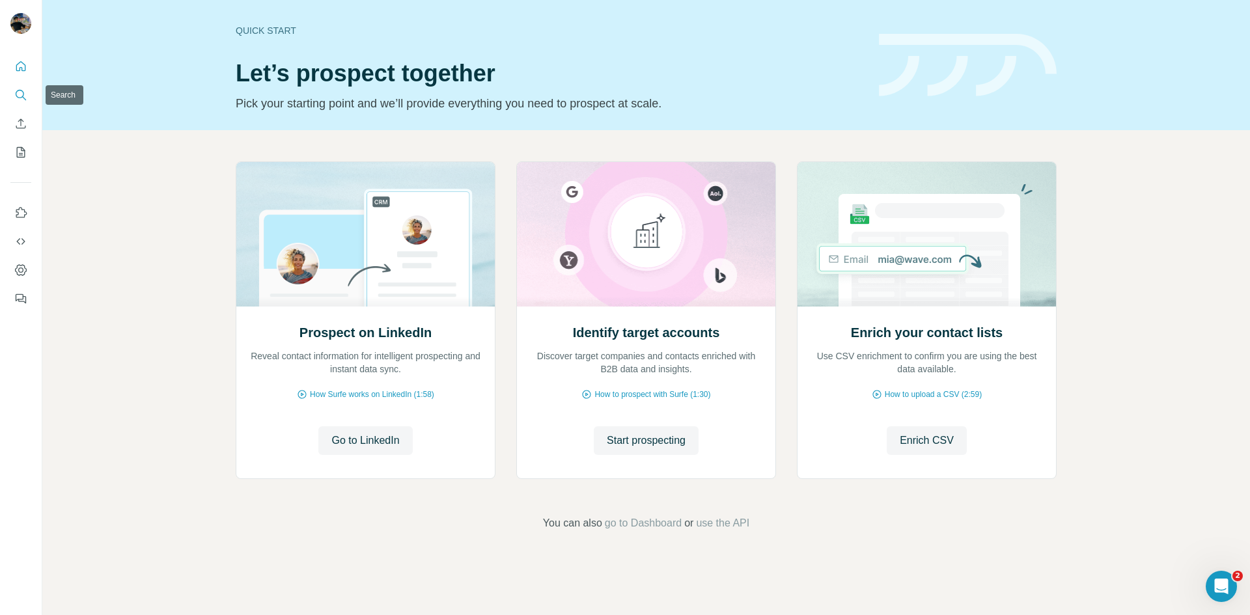
click at [11, 98] on button "Search" at bounding box center [20, 94] width 21 height 23
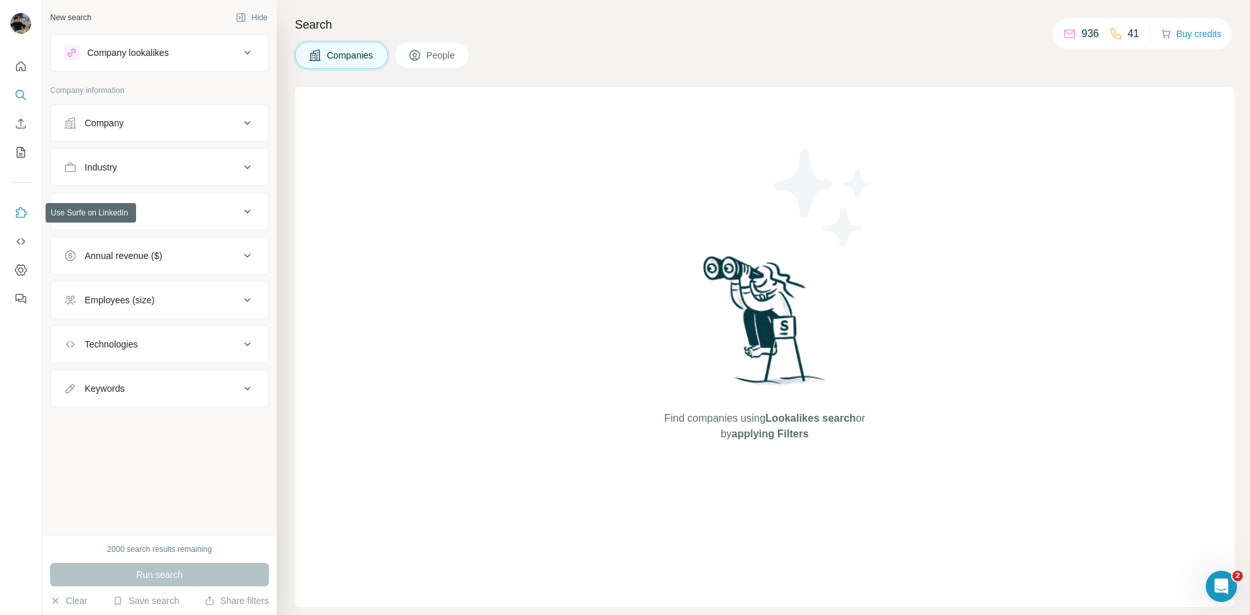
click at [21, 213] on icon "Use Surfe on LinkedIn" at bounding box center [20, 212] width 13 height 13
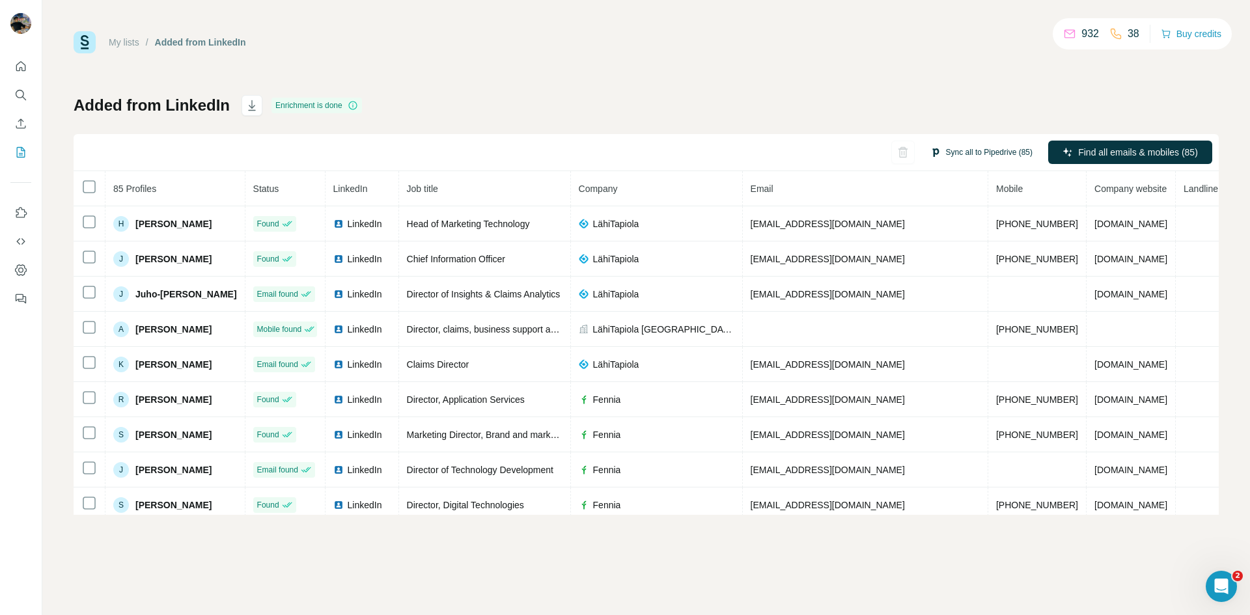
click at [965, 150] on button "Sync all to Pipedrive (85)" at bounding box center [981, 153] width 120 height 20
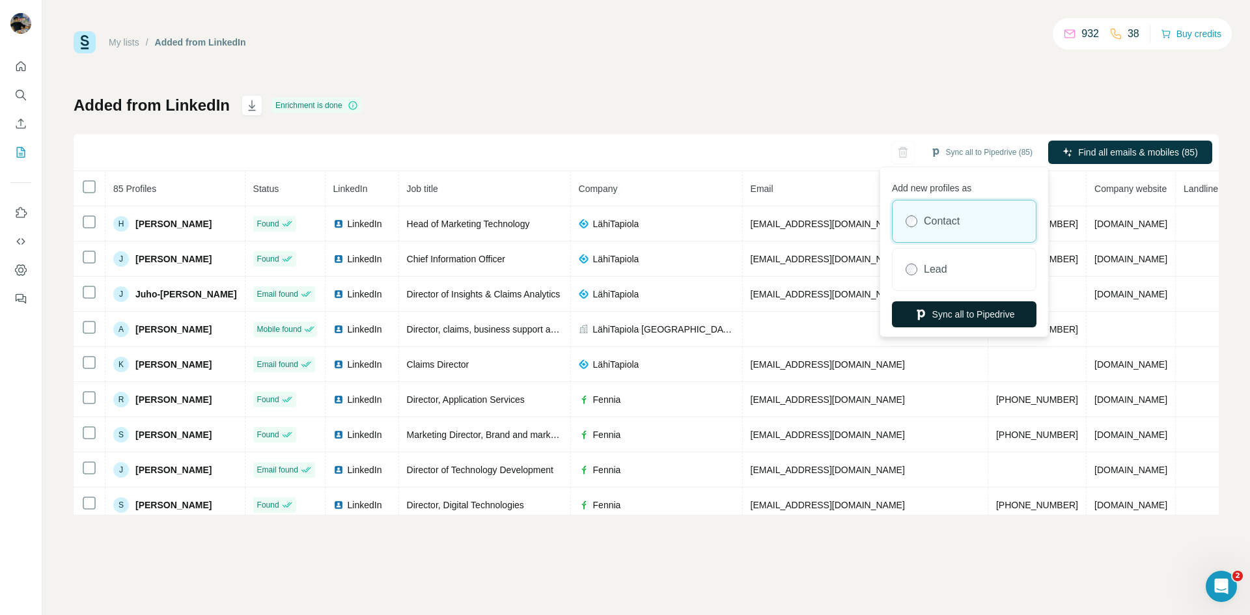
click at [985, 308] on button "Sync all to Pipedrive" at bounding box center [964, 314] width 144 height 26
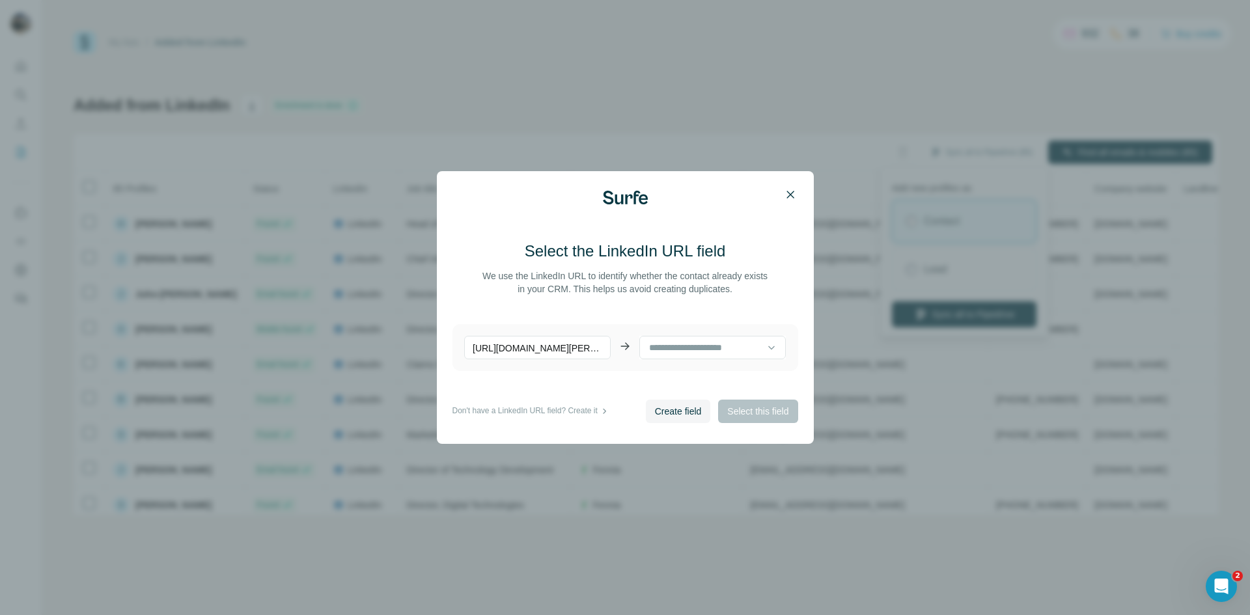
click at [787, 199] on icon "button" at bounding box center [790, 194] width 13 height 13
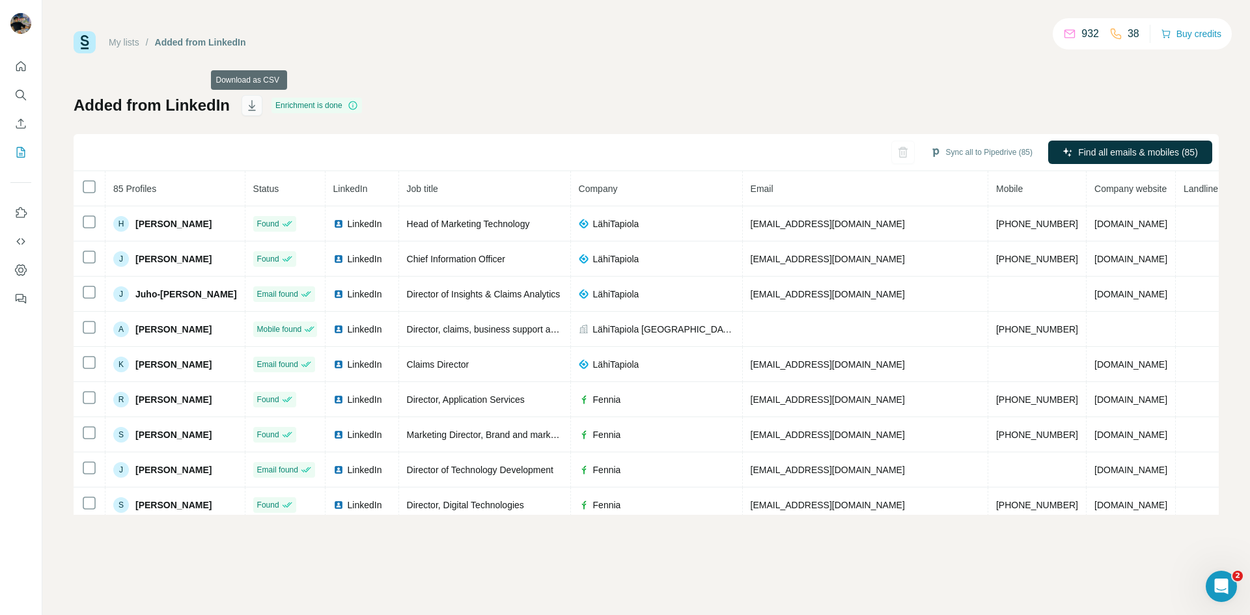
click at [245, 109] on icon "button" at bounding box center [251, 105] width 13 height 13
click at [1073, 42] on div "932 38" at bounding box center [1101, 34] width 76 height 18
click at [1081, 33] on p "932" at bounding box center [1090, 34] width 18 height 16
click at [1193, 34] on button "Buy credits" at bounding box center [1190, 34] width 61 height 18
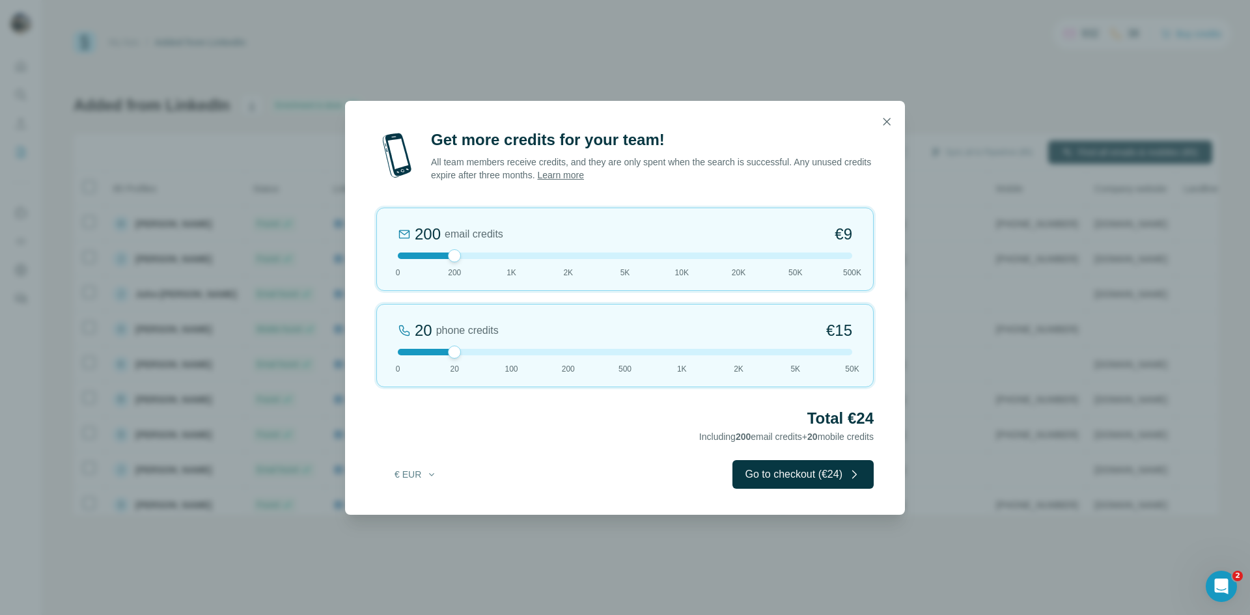
drag, startPoint x: 456, startPoint y: 259, endPoint x: 479, endPoint y: 256, distance: 23.6
click at [479, 256] on div at bounding box center [625, 256] width 454 height 7
drag, startPoint x: 453, startPoint y: 253, endPoint x: 496, endPoint y: 253, distance: 43.0
click at [496, 253] on div at bounding box center [625, 256] width 454 height 7
drag, startPoint x: 454, startPoint y: 353, endPoint x: 485, endPoint y: 358, distance: 31.7
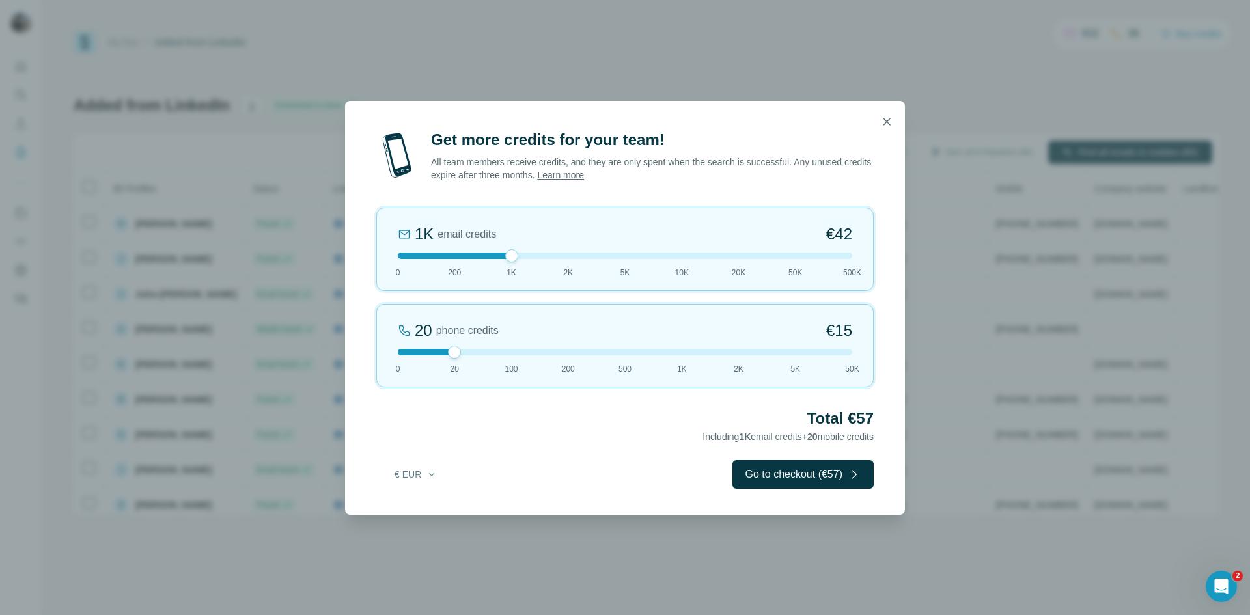
click at [485, 358] on div "20 phone credits €[PHONE_NUMBER] 1K 2K 5K 50K" at bounding box center [624, 345] width 497 height 83
click at [895, 121] on button "button" at bounding box center [886, 122] width 26 height 26
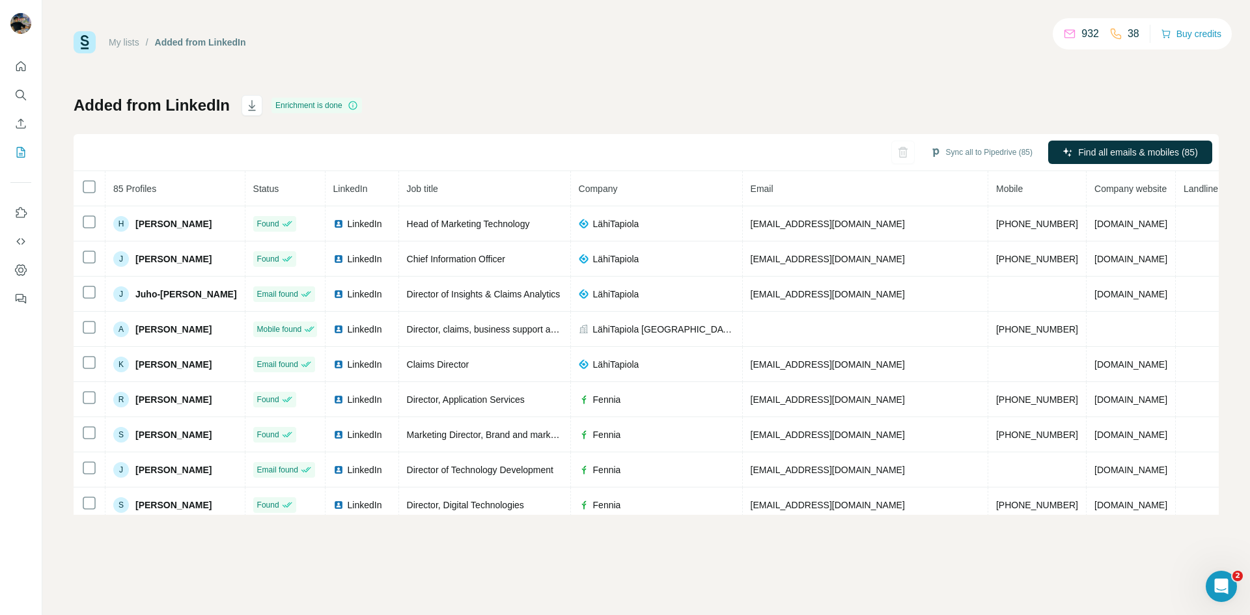
click at [1129, 35] on p "38" at bounding box center [1133, 34] width 12 height 16
click at [1111, 34] on icon at bounding box center [1115, 33] width 13 height 13
click at [896, 154] on icon "button" at bounding box center [902, 152] width 13 height 13
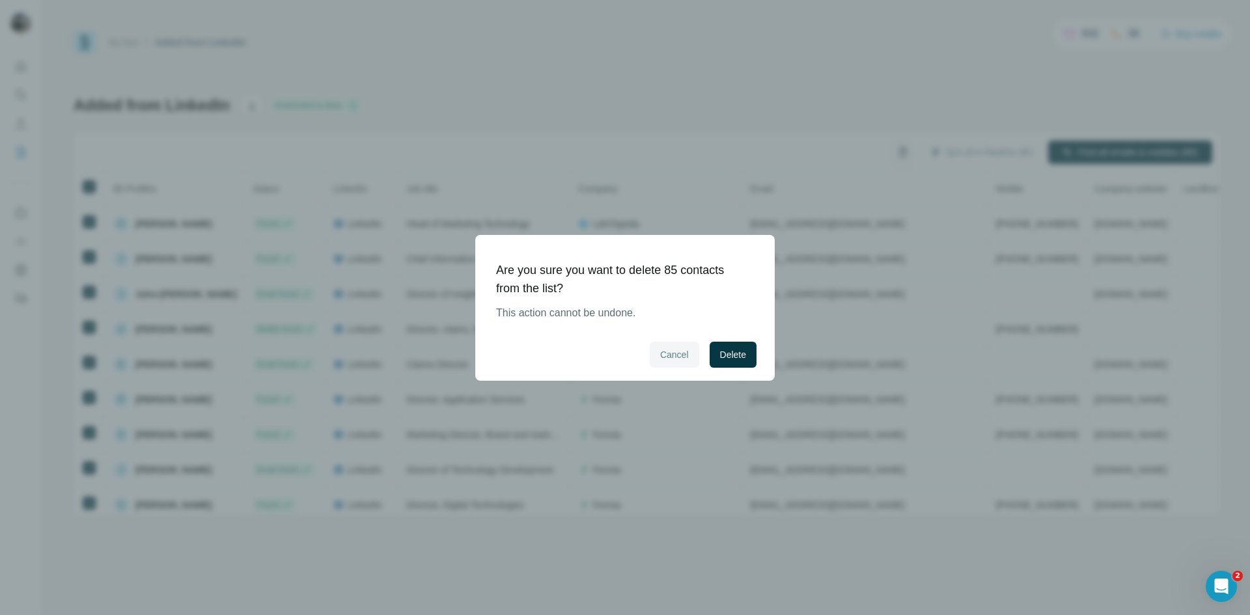
click at [662, 353] on span "Cancel" at bounding box center [674, 354] width 29 height 13
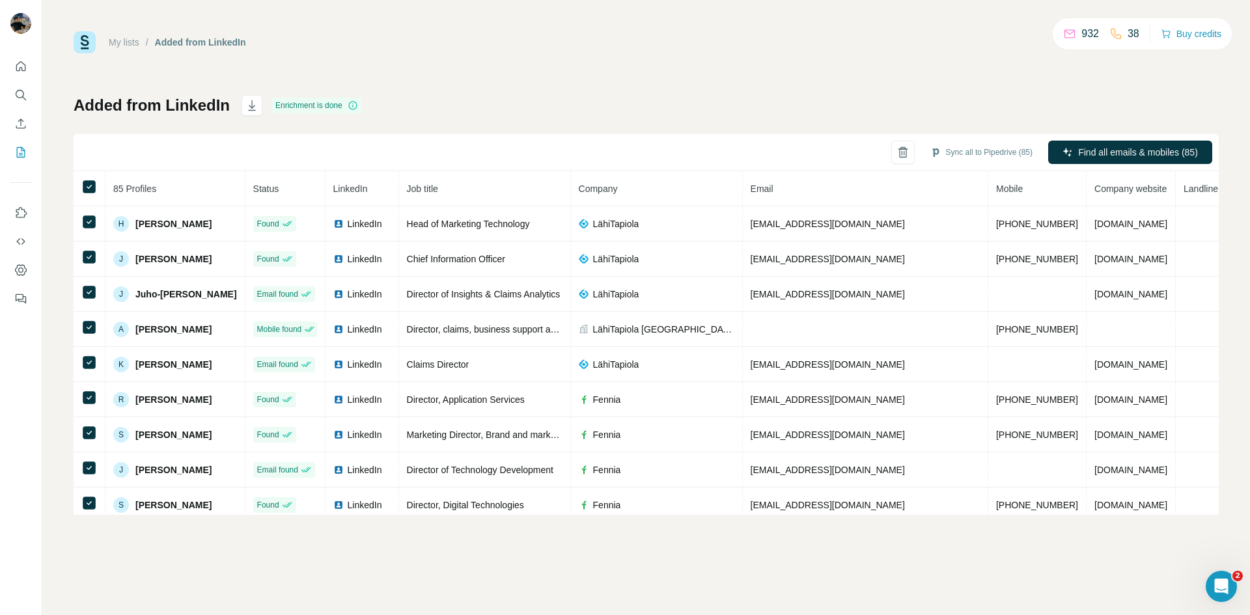
click at [150, 111] on h1 "Added from LinkedIn" at bounding box center [152, 105] width 156 height 21
click at [905, 157] on button "button" at bounding box center [916, 152] width 23 height 23
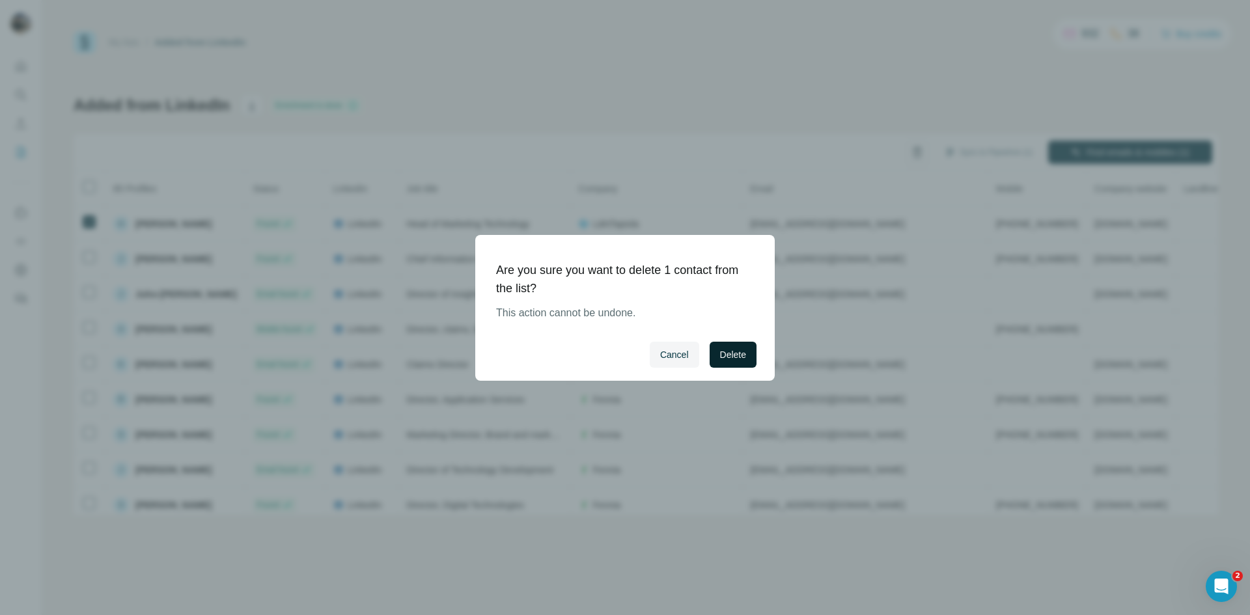
click at [736, 348] on span "Delete" at bounding box center [733, 354] width 26 height 13
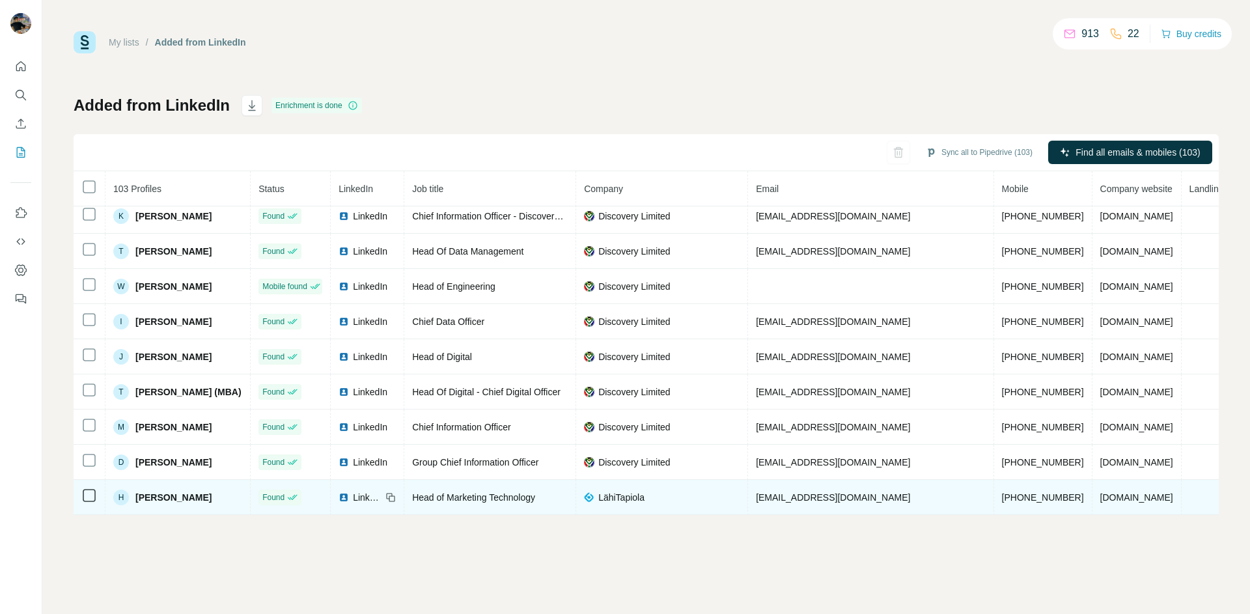
scroll to position [394, 0]
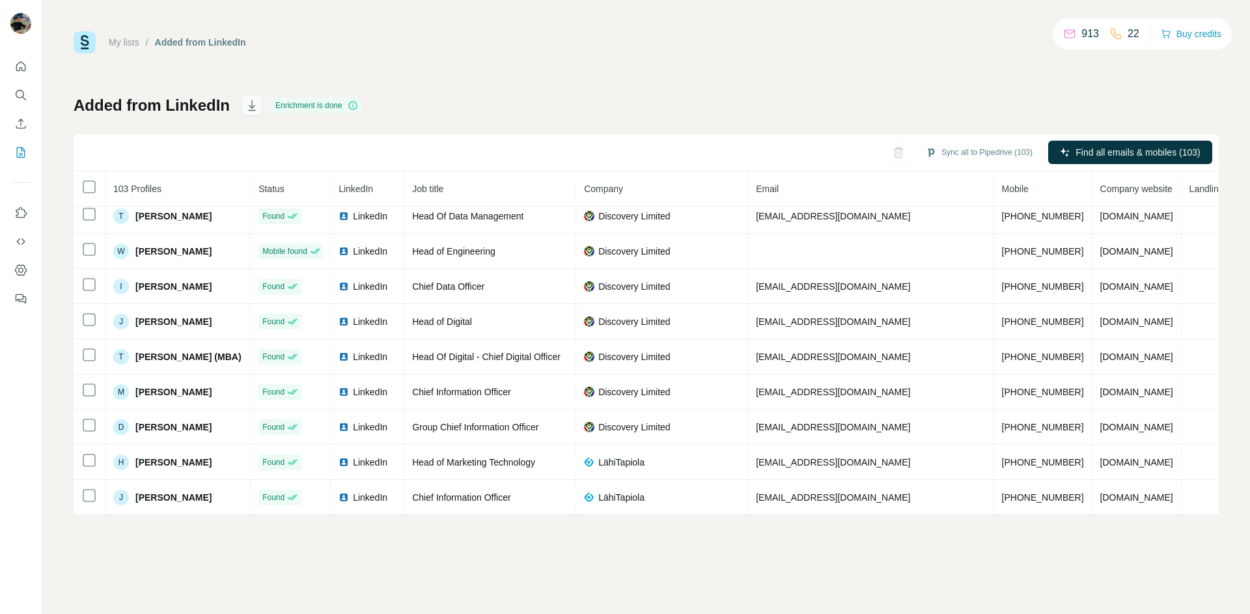
click at [241, 109] on button "button" at bounding box center [251, 105] width 21 height 21
drag, startPoint x: 928, startPoint y: 185, endPoint x: 840, endPoint y: 183, distance: 88.6
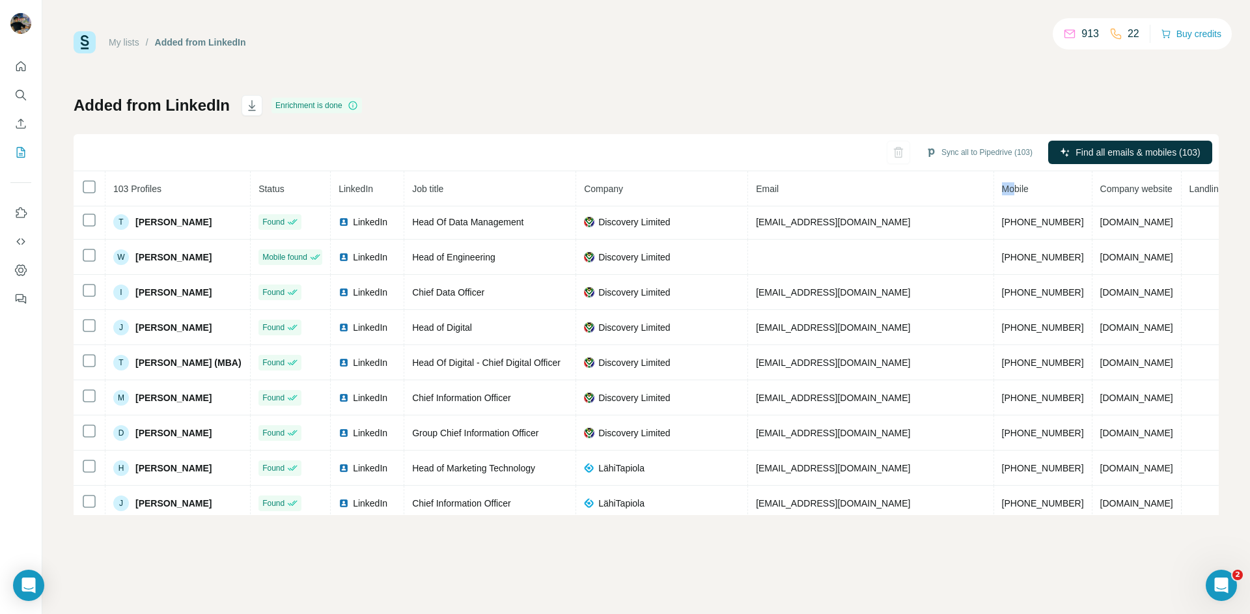
scroll to position [0, 0]
click at [771, 189] on span "Email" at bounding box center [767, 189] width 23 height 10
click at [764, 189] on span "Email" at bounding box center [767, 189] width 23 height 10
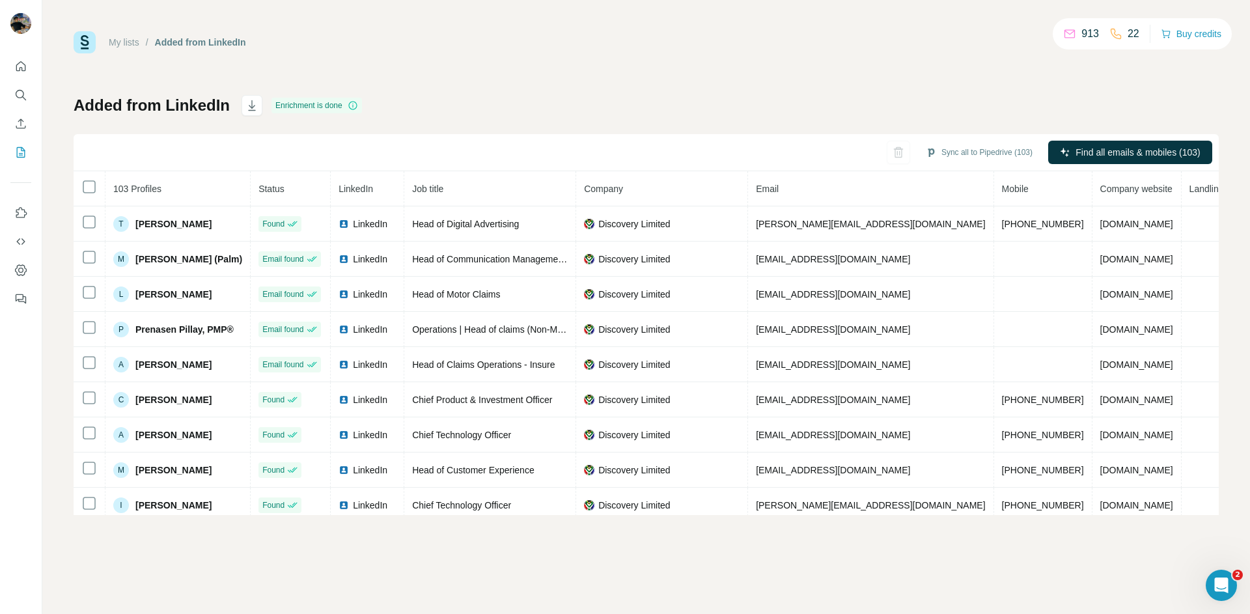
click at [558, 94] on div "My lists / Added from LinkedIn 913 22 Buy credits Added from LinkedIn Enrichmen…" at bounding box center [646, 273] width 1145 height 484
